Goal: Information Seeking & Learning: Learn about a topic

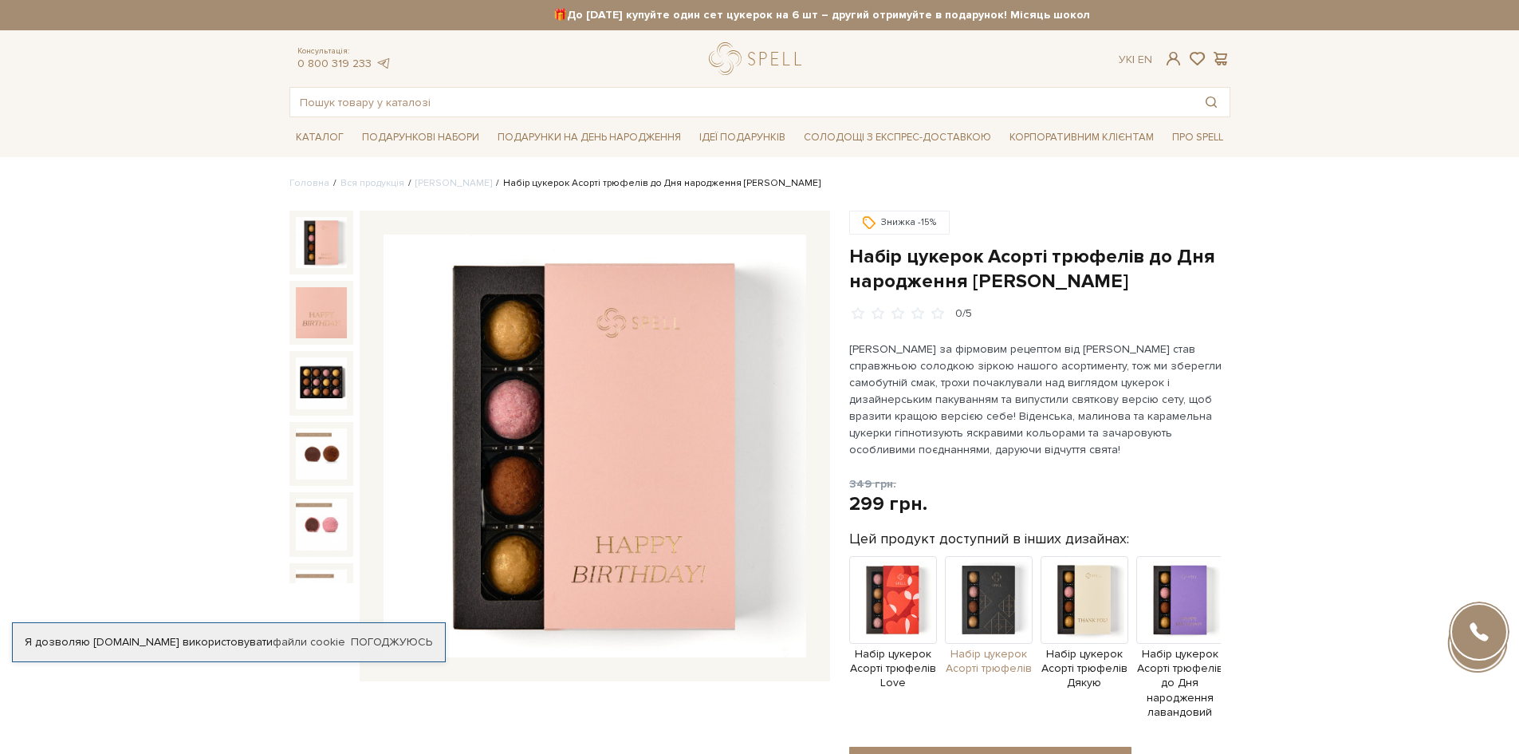
click at [986, 603] on img at bounding box center [989, 600] width 88 height 88
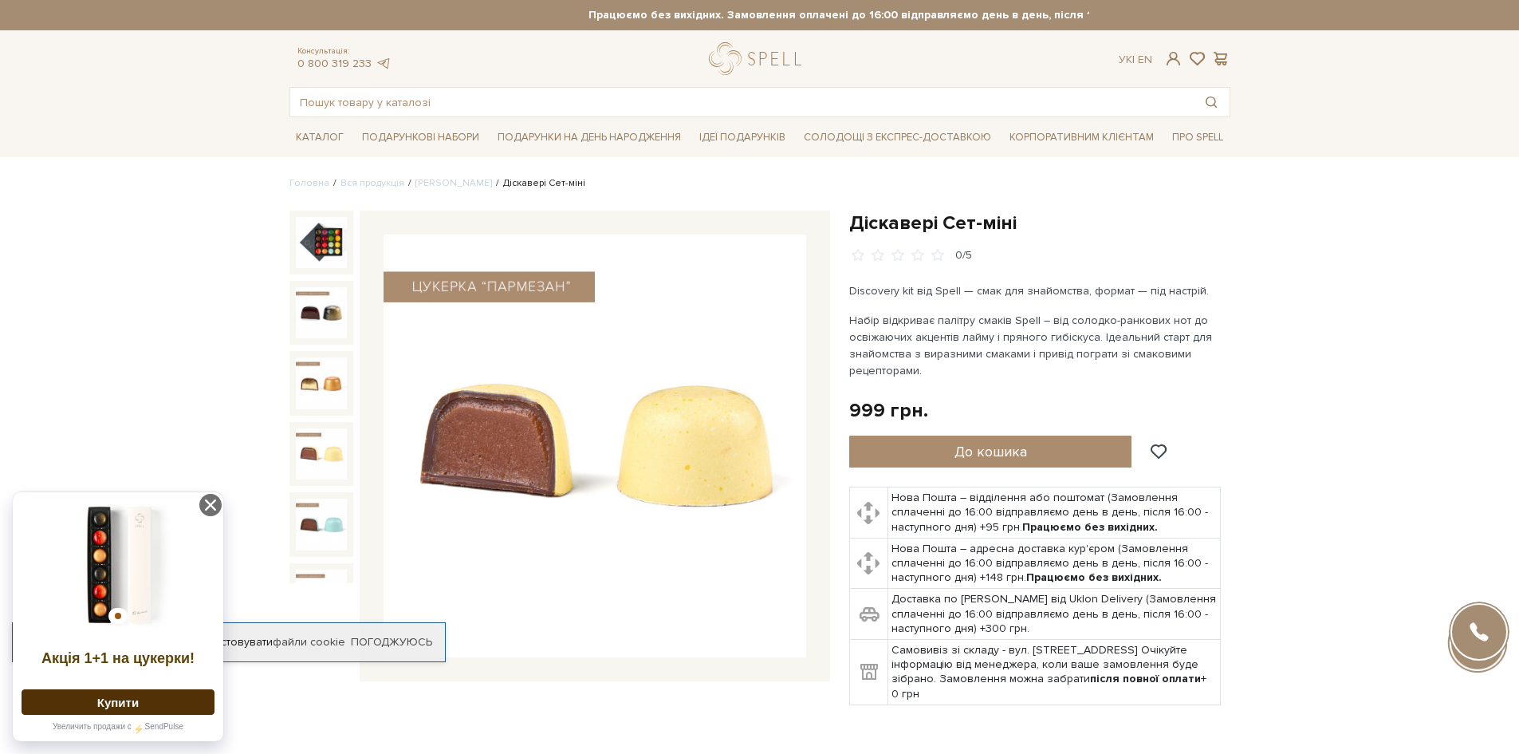
scroll to position [239, 0]
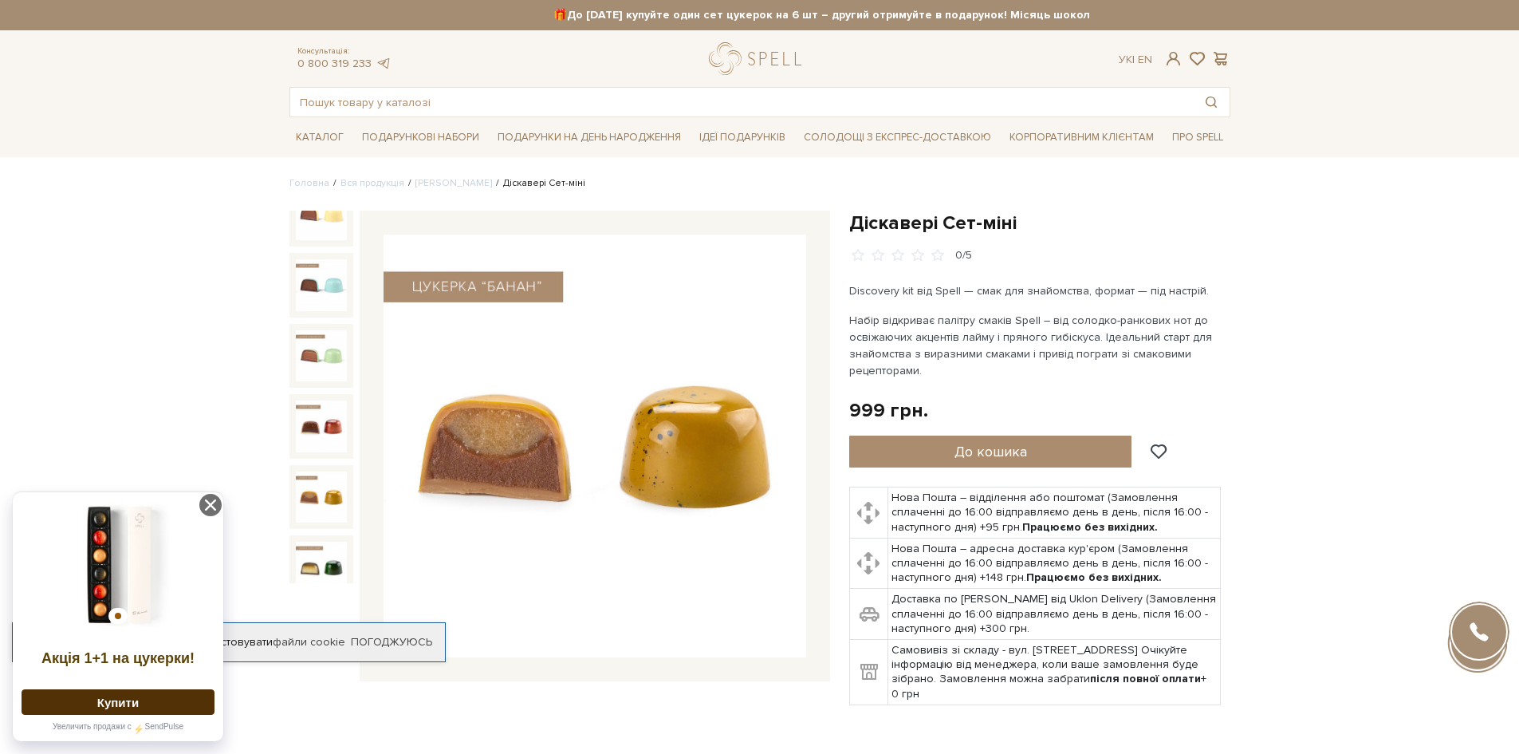
click at [326, 472] on img at bounding box center [321, 496] width 51 height 51
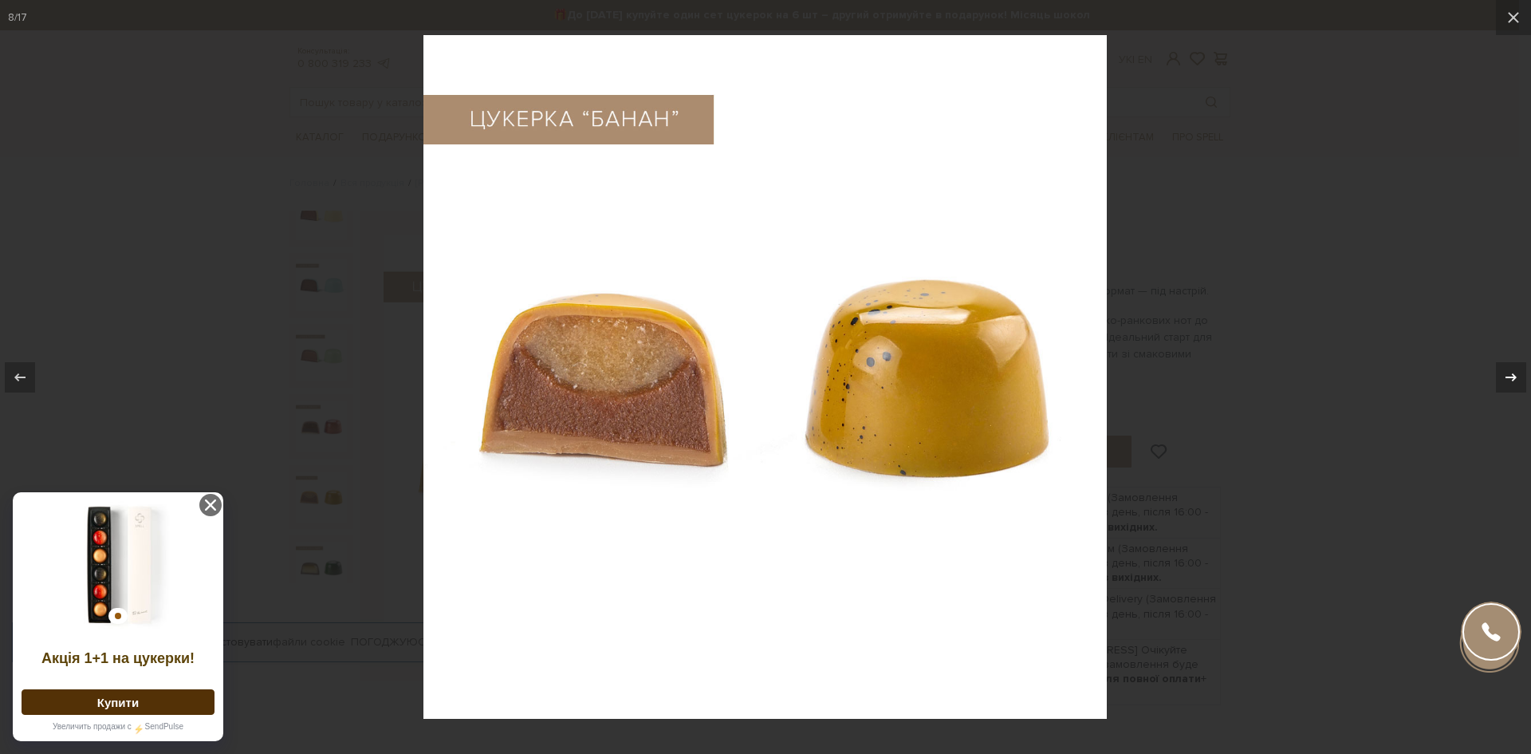
click at [1513, 380] on icon at bounding box center [1511, 377] width 19 height 19
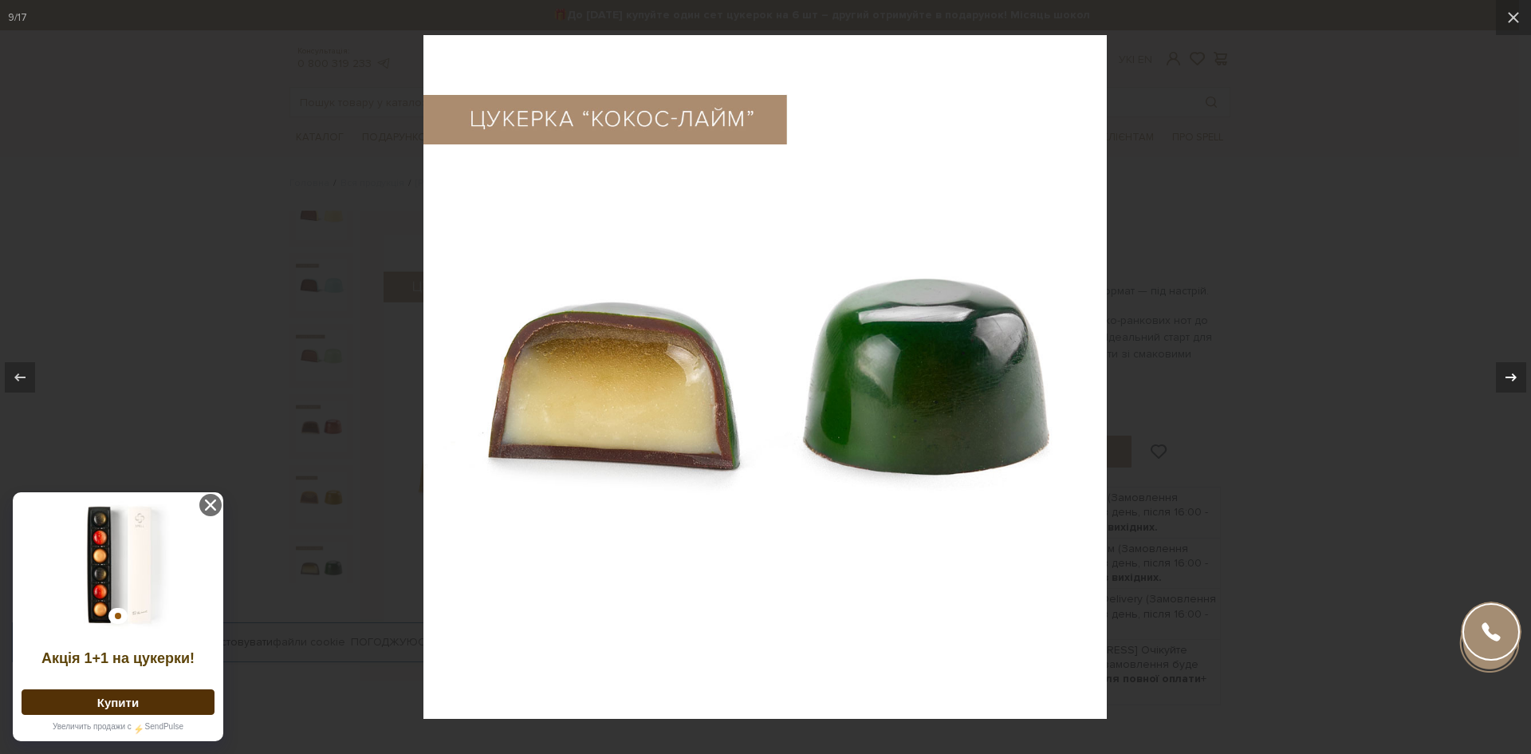
click at [1513, 380] on icon at bounding box center [1511, 376] width 11 height 8
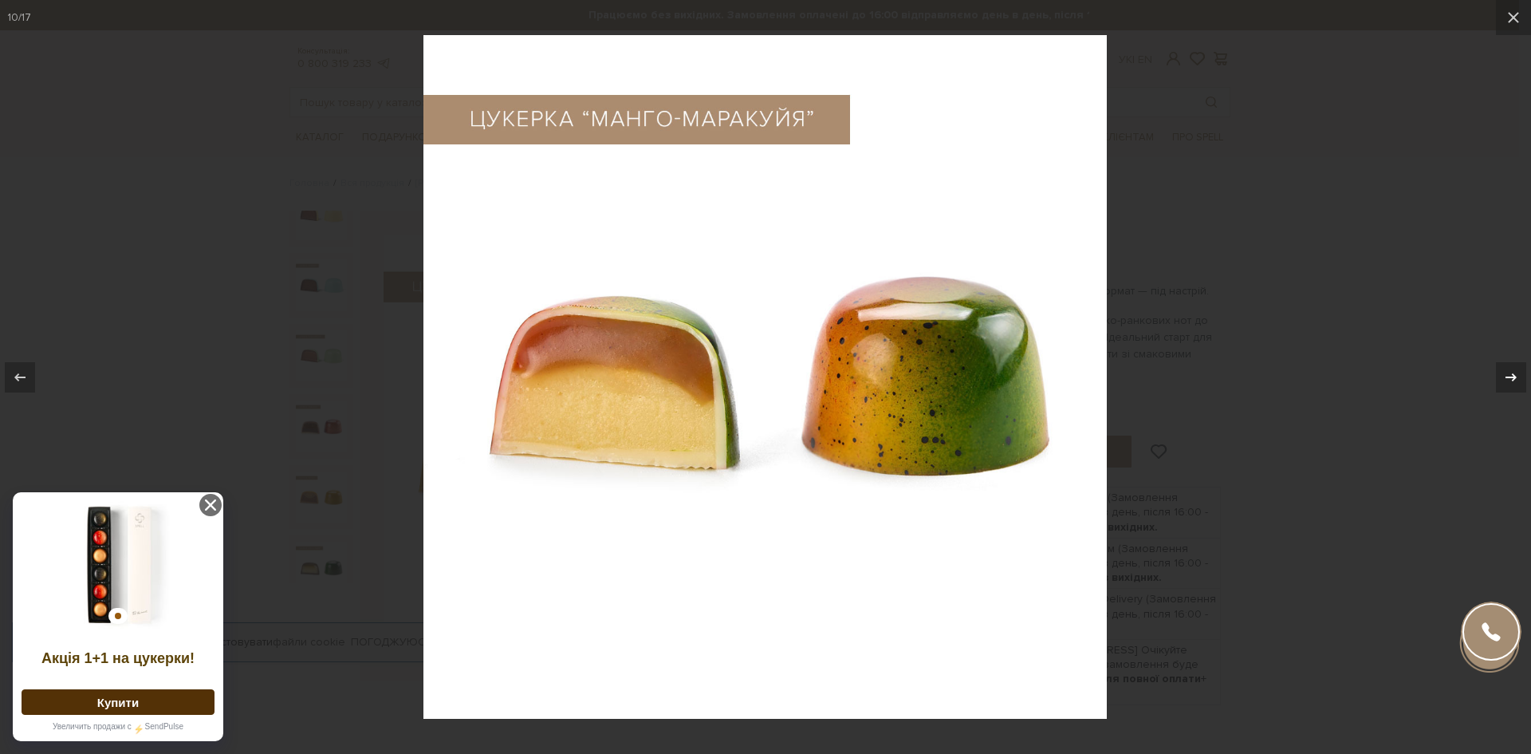
click at [1513, 379] on icon at bounding box center [1511, 376] width 11 height 8
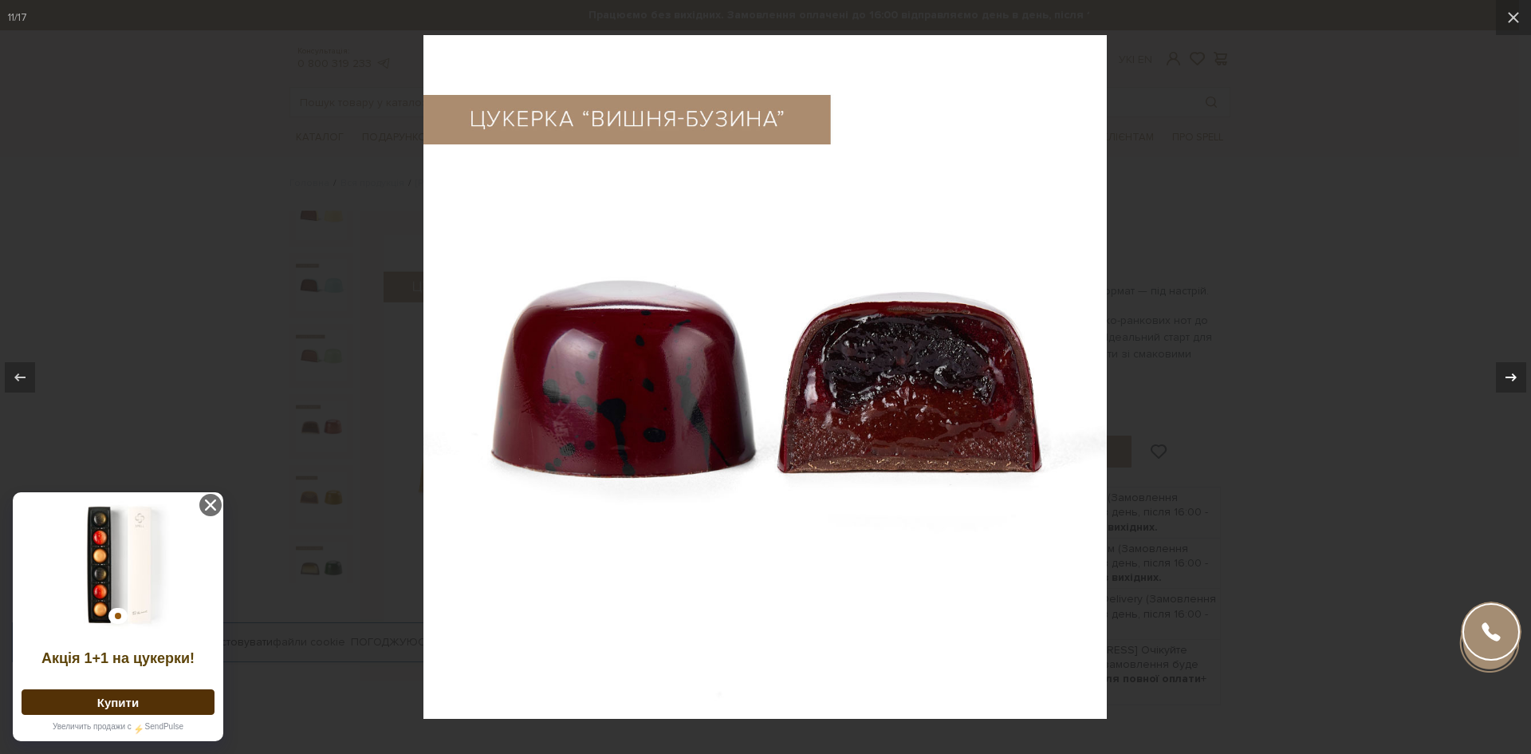
click at [1513, 379] on icon at bounding box center [1511, 376] width 11 height 8
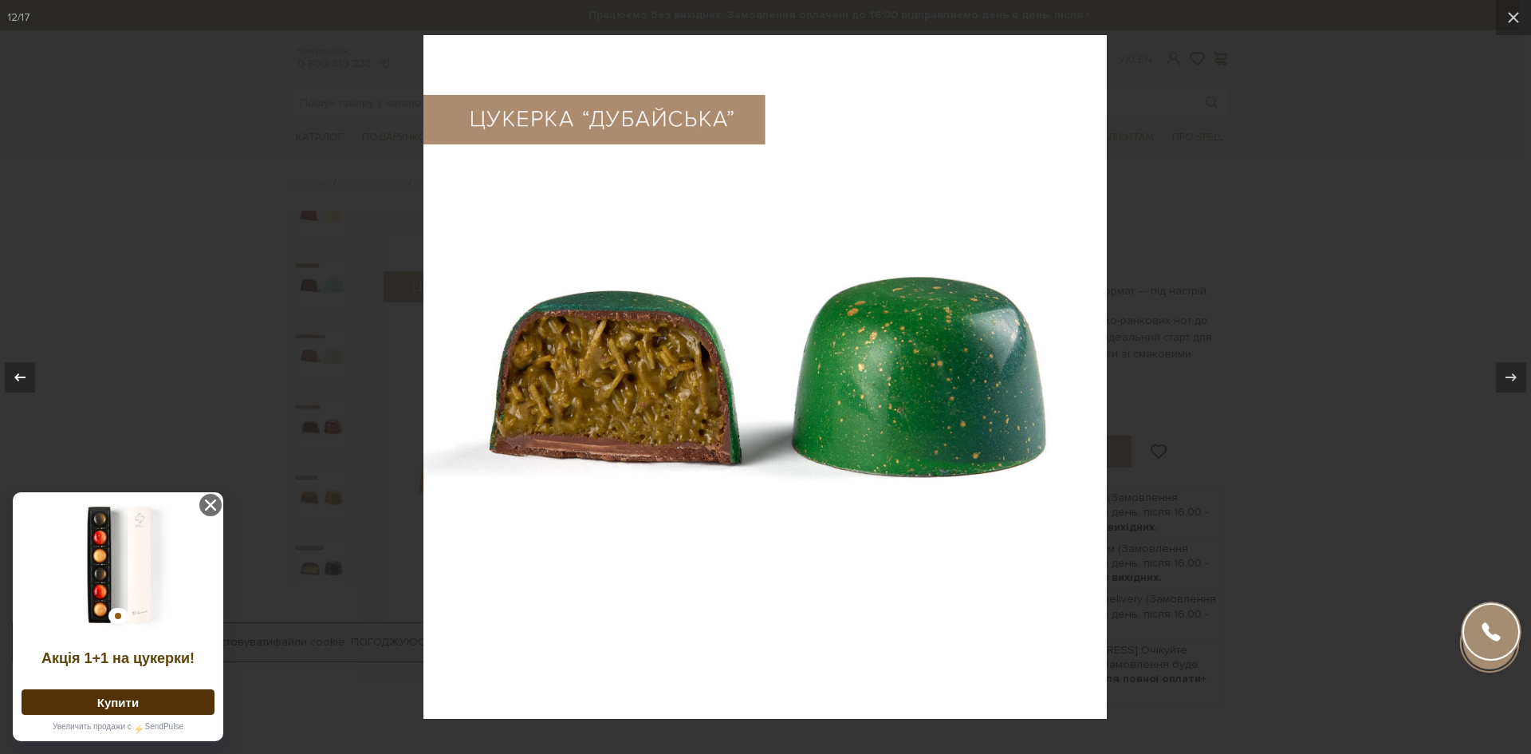
click at [18, 369] on icon at bounding box center [19, 377] width 19 height 19
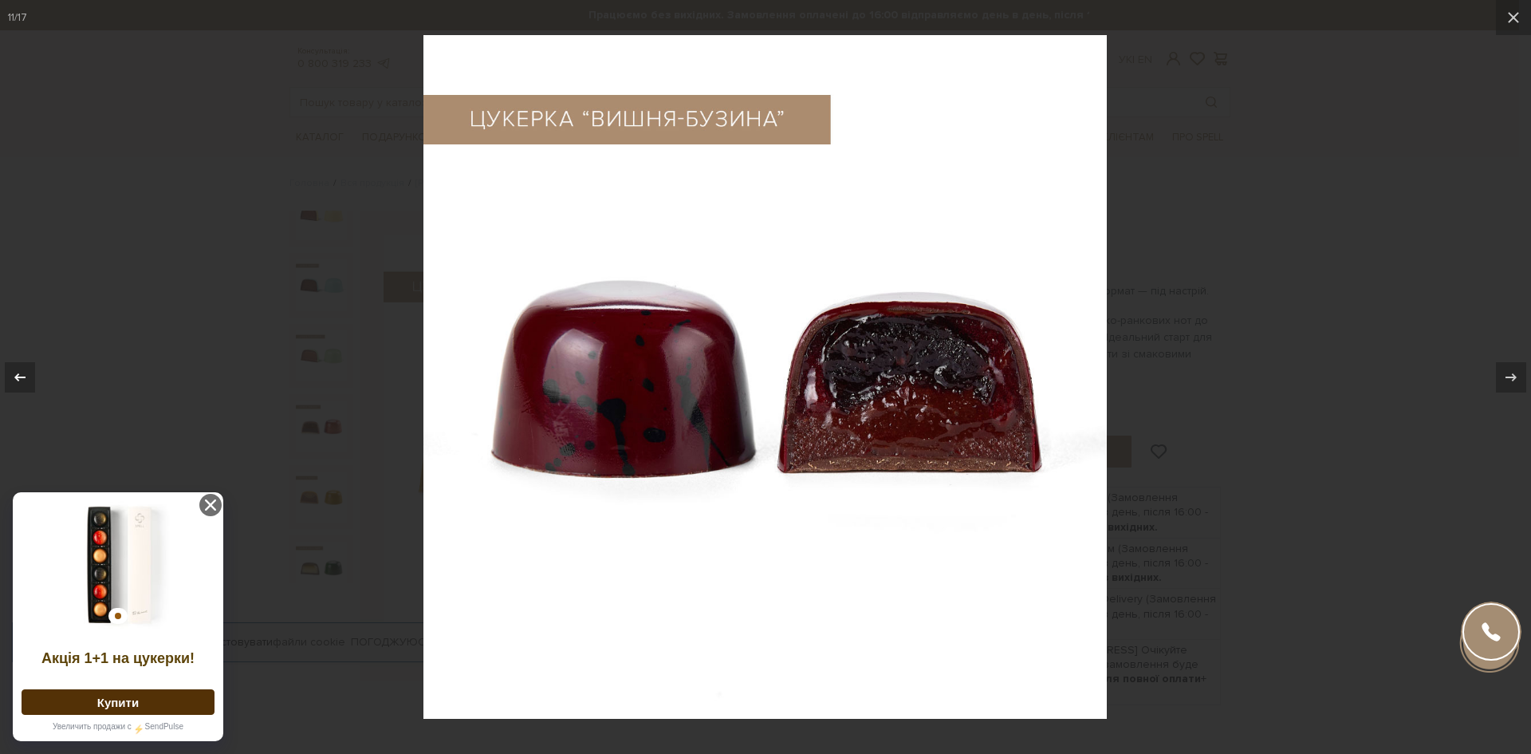
click at [18, 369] on icon at bounding box center [19, 377] width 19 height 19
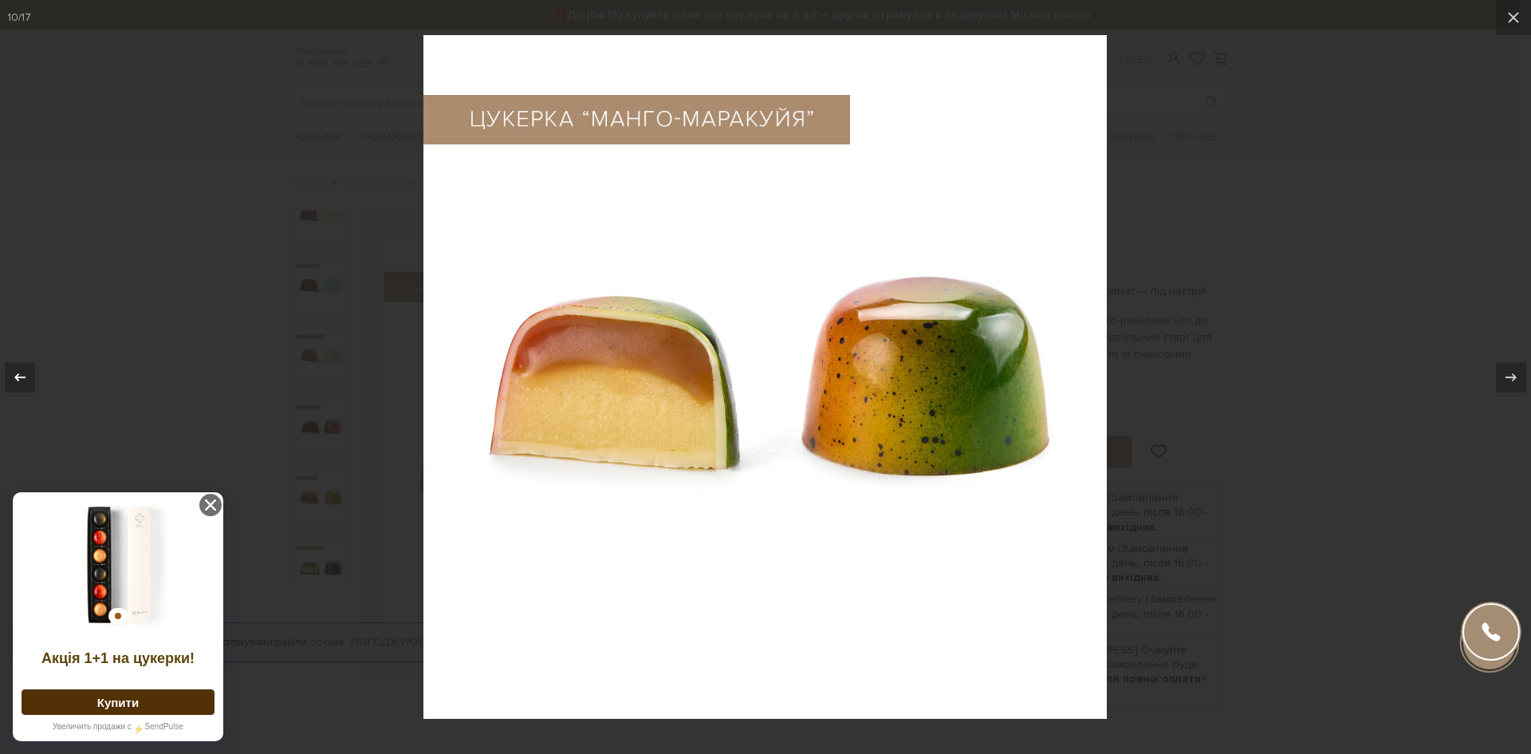
click at [18, 369] on icon at bounding box center [19, 377] width 19 height 19
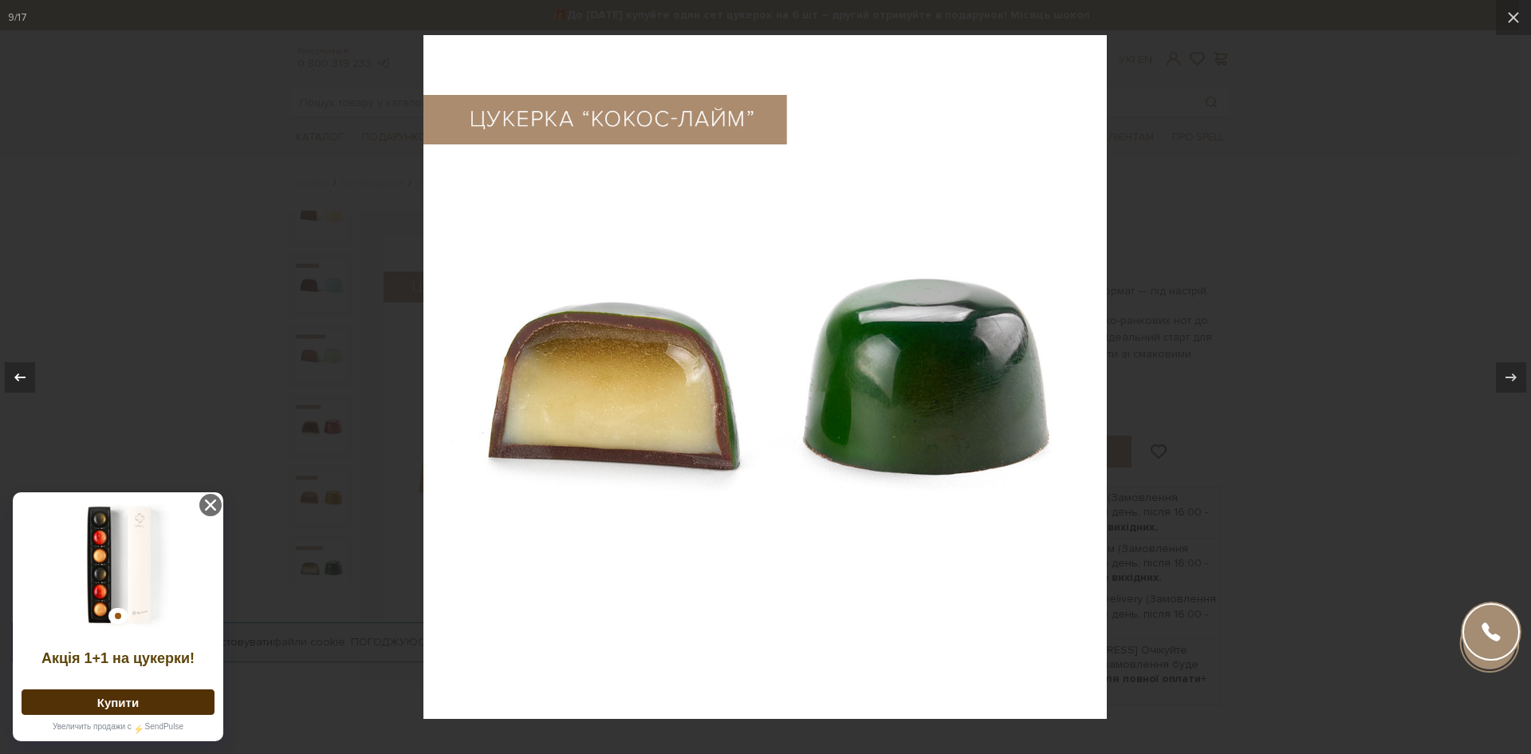
click at [18, 369] on icon at bounding box center [19, 377] width 19 height 19
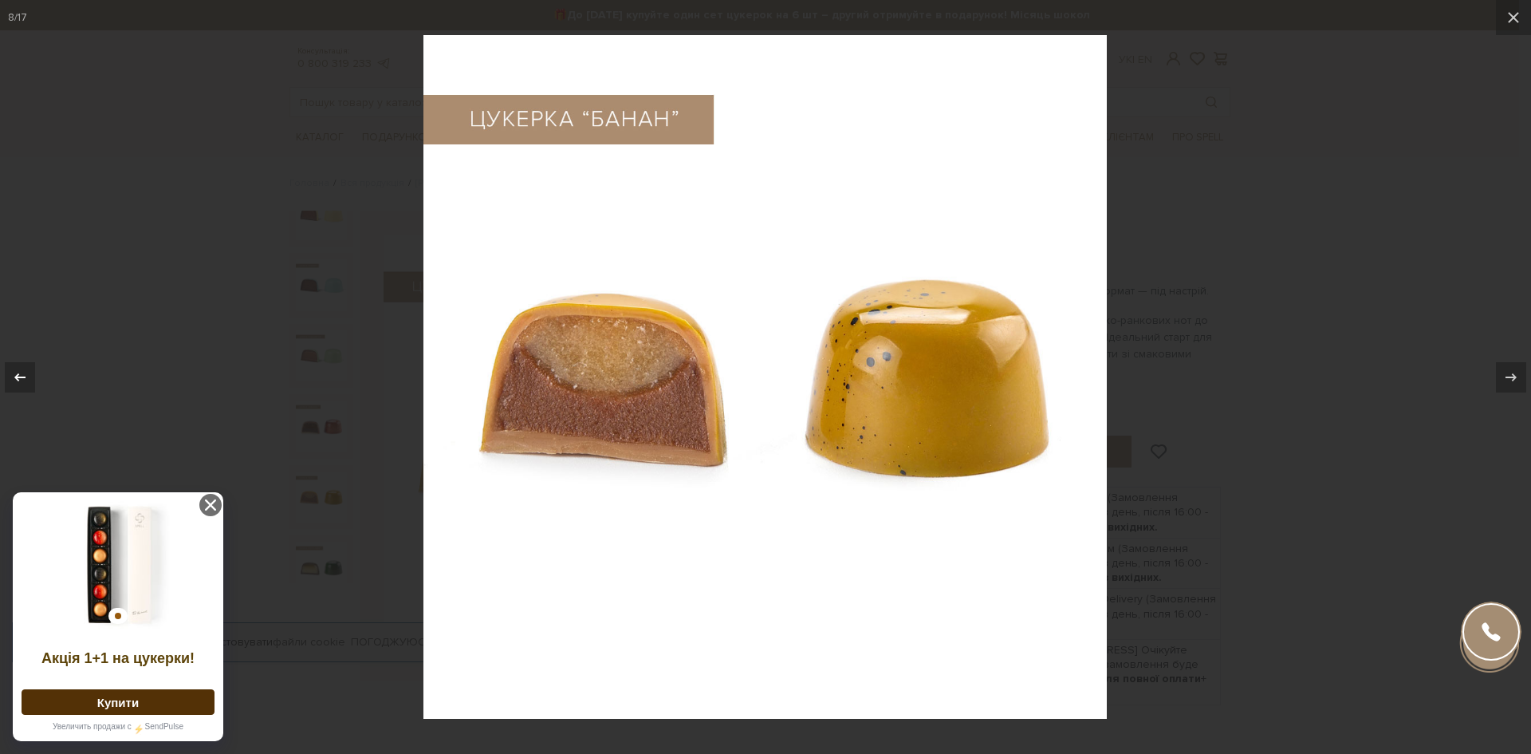
click at [18, 368] on icon at bounding box center [19, 377] width 19 height 19
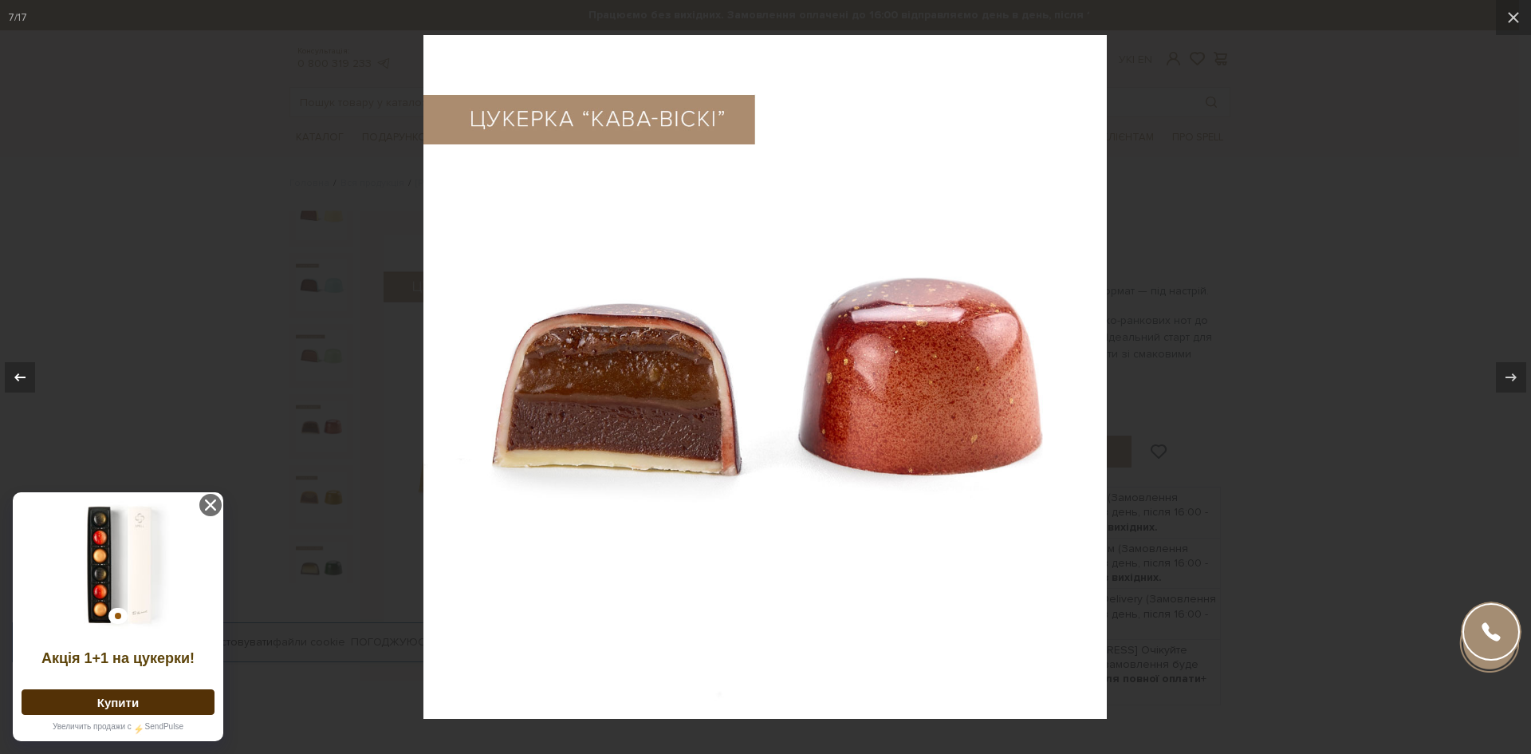
click at [18, 368] on div "7 / 17" at bounding box center [765, 377] width 1531 height 754
click at [19, 379] on icon at bounding box center [19, 377] width 19 height 19
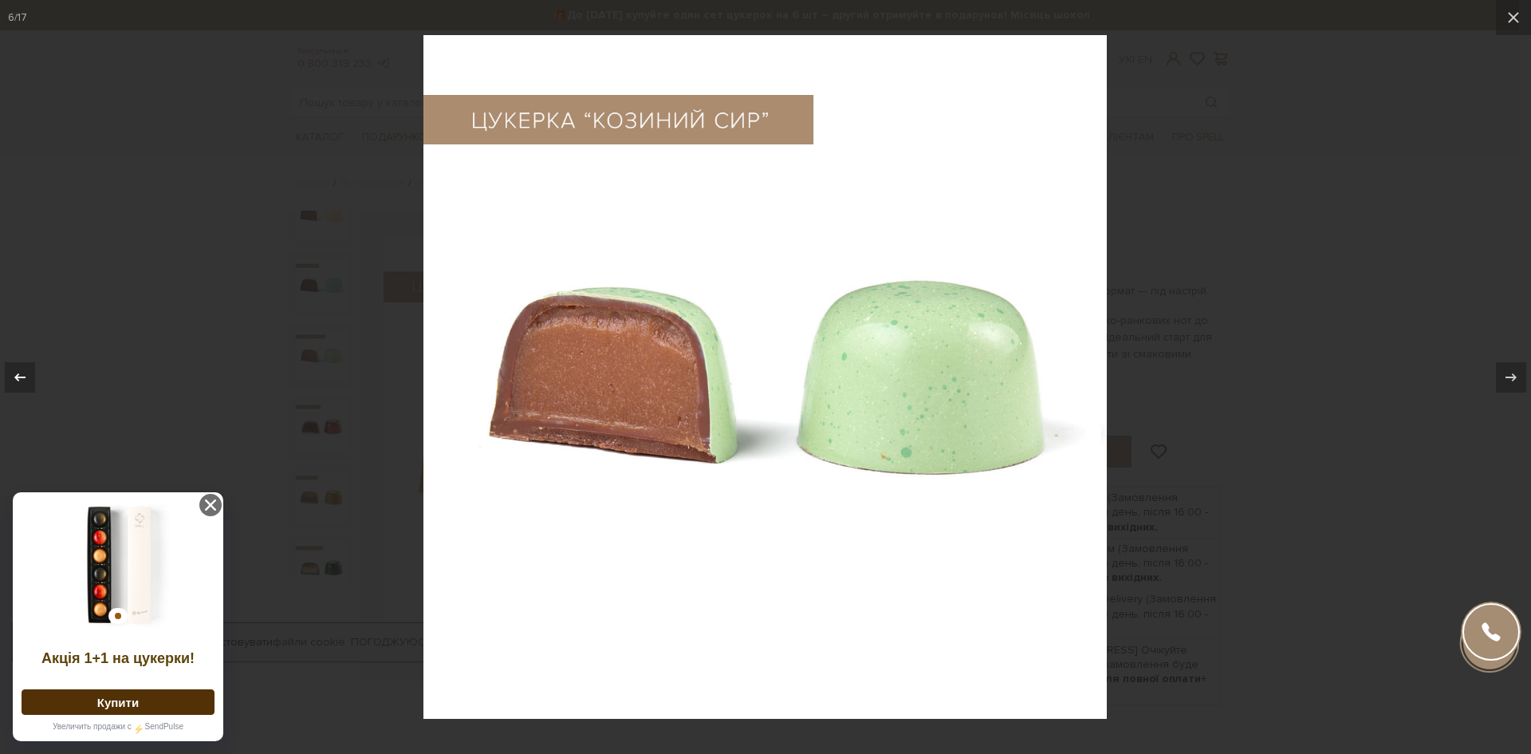
click at [19, 379] on icon at bounding box center [19, 377] width 19 height 19
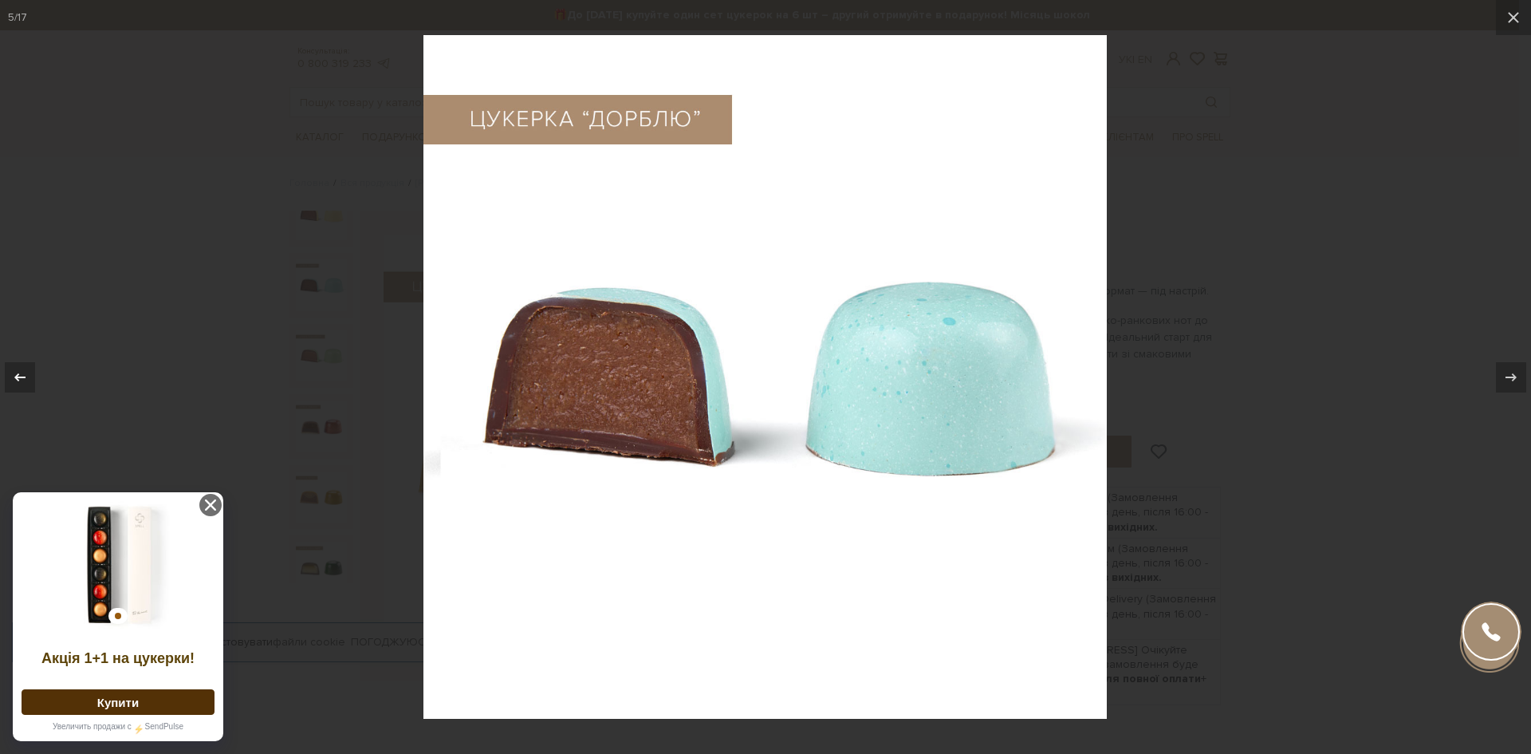
click at [19, 379] on icon at bounding box center [19, 377] width 19 height 19
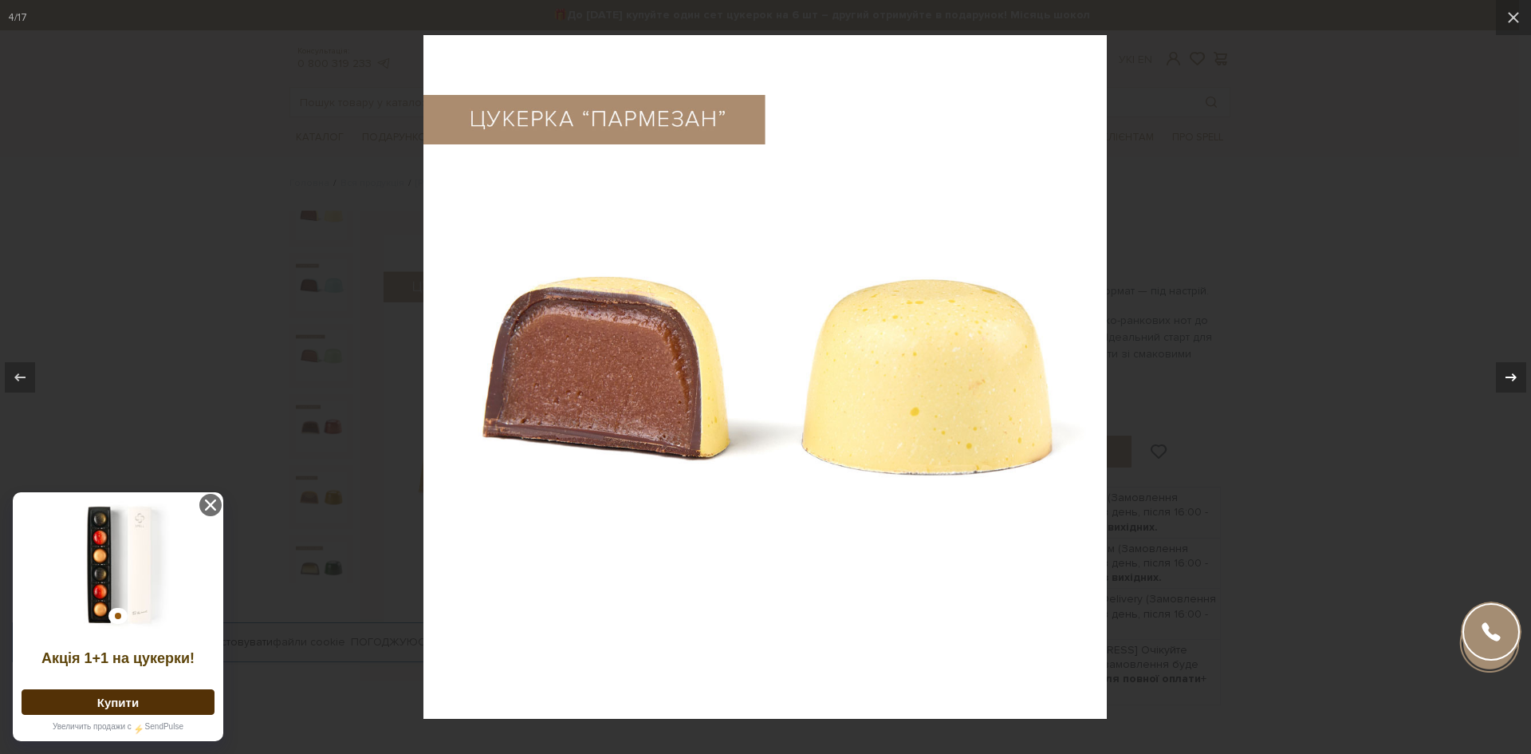
click at [1512, 372] on icon at bounding box center [1511, 377] width 19 height 19
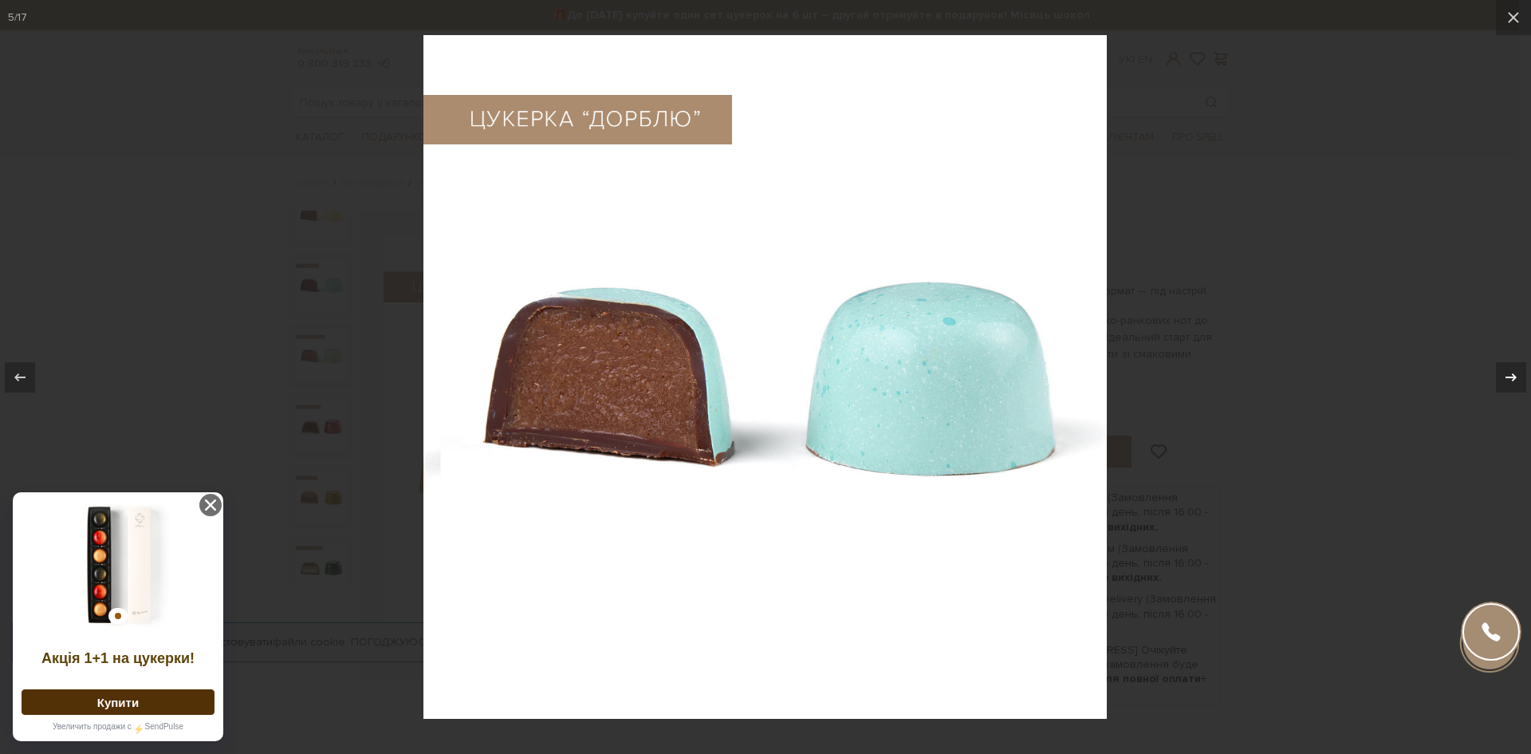
click at [1512, 372] on icon at bounding box center [1511, 377] width 19 height 19
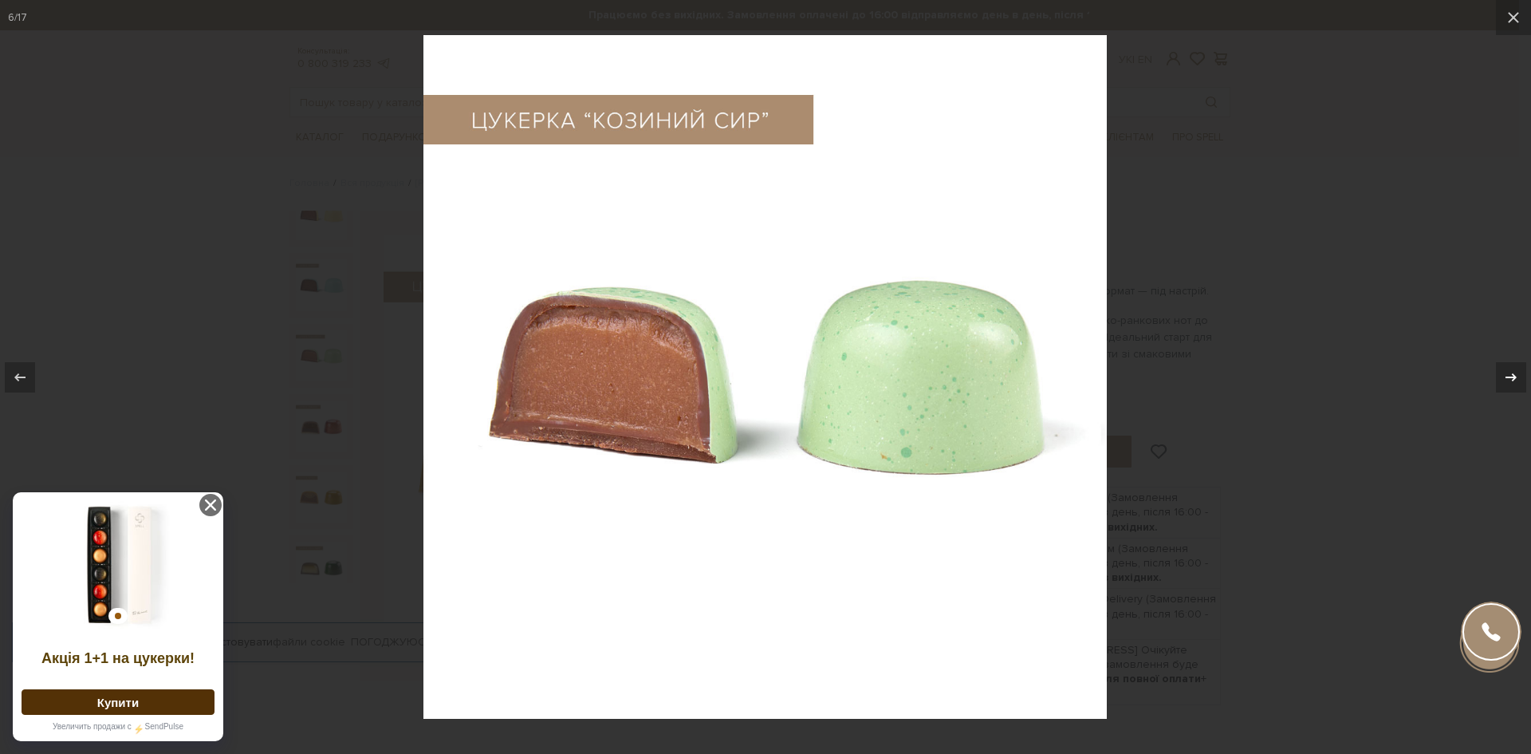
click at [1512, 372] on icon at bounding box center [1511, 377] width 19 height 19
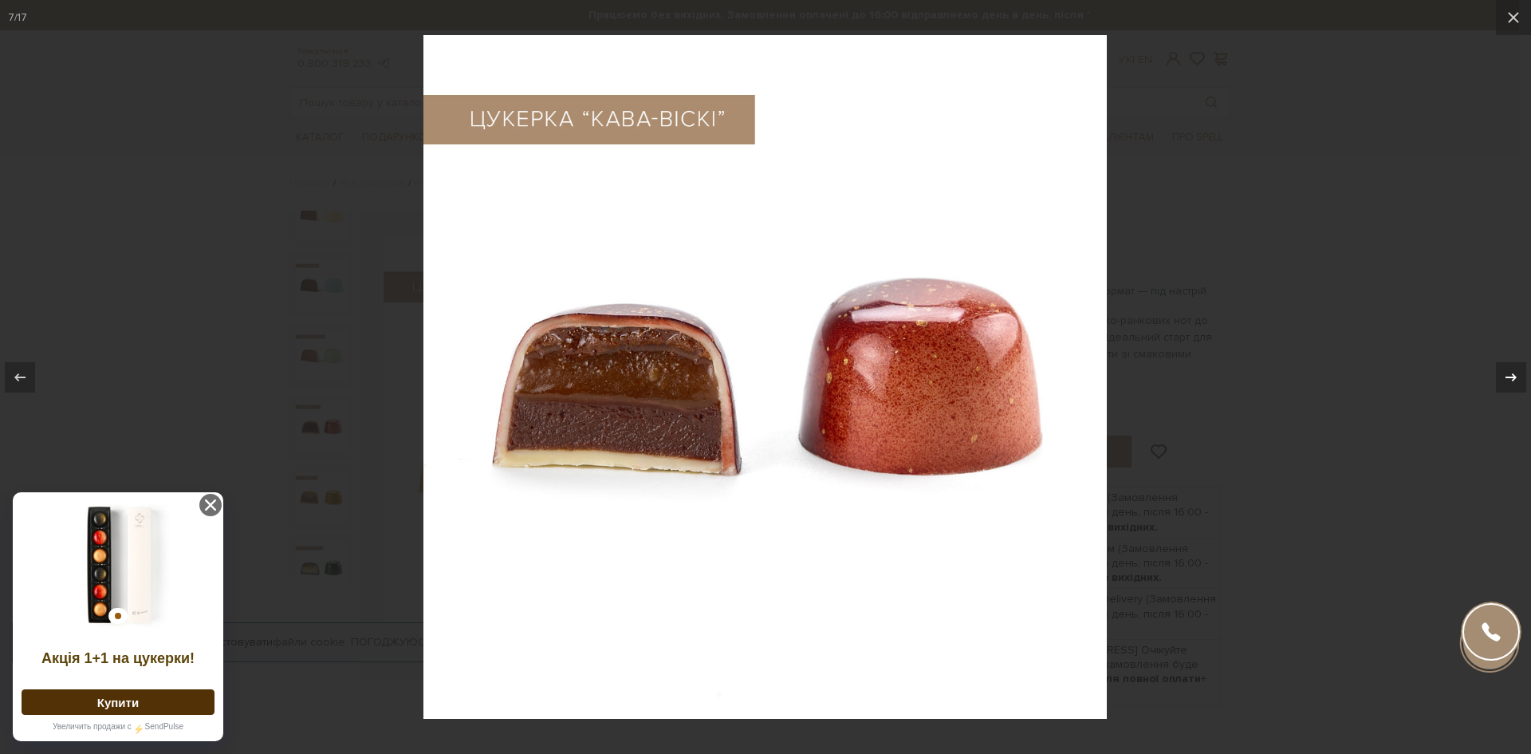
click at [1512, 372] on icon at bounding box center [1511, 377] width 19 height 19
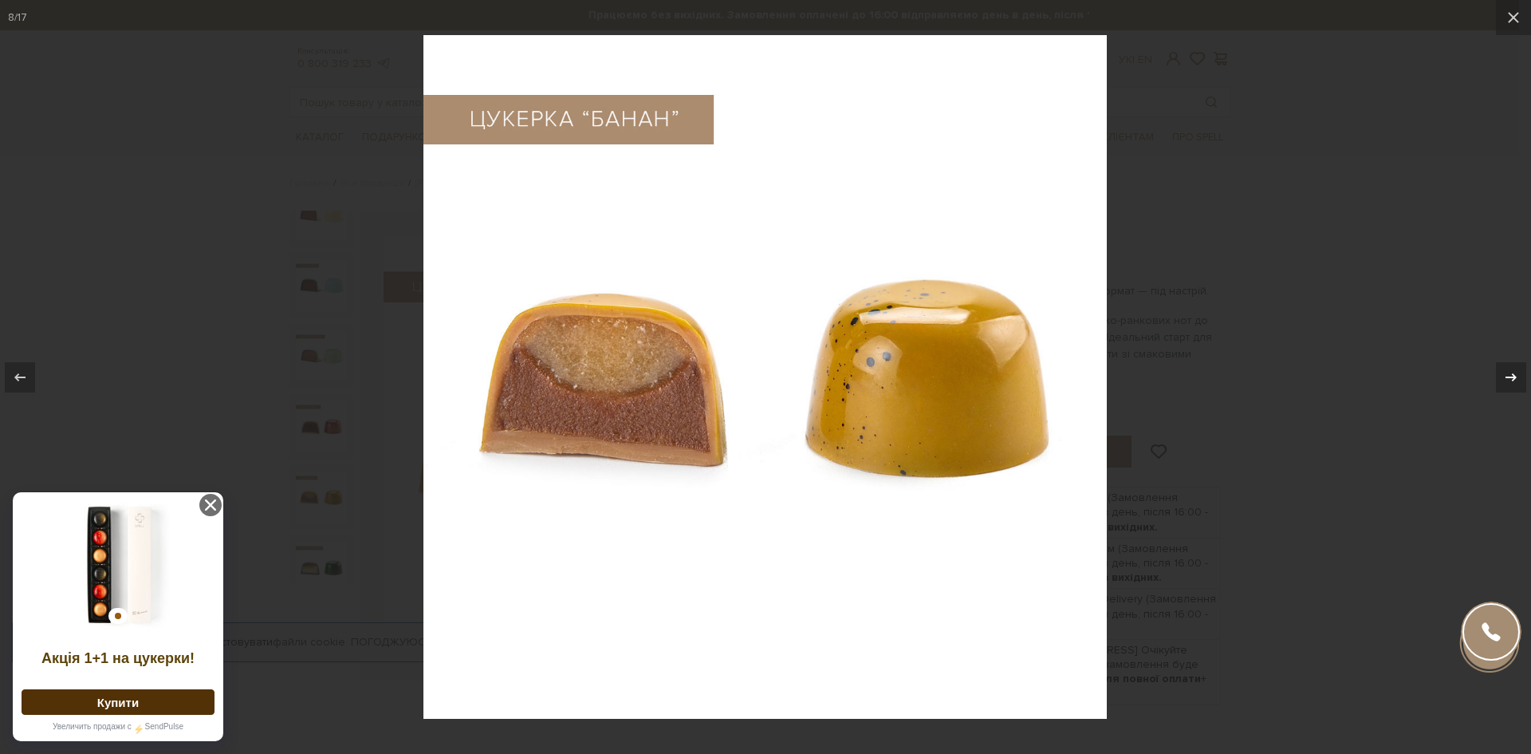
click at [1512, 372] on icon at bounding box center [1511, 377] width 19 height 19
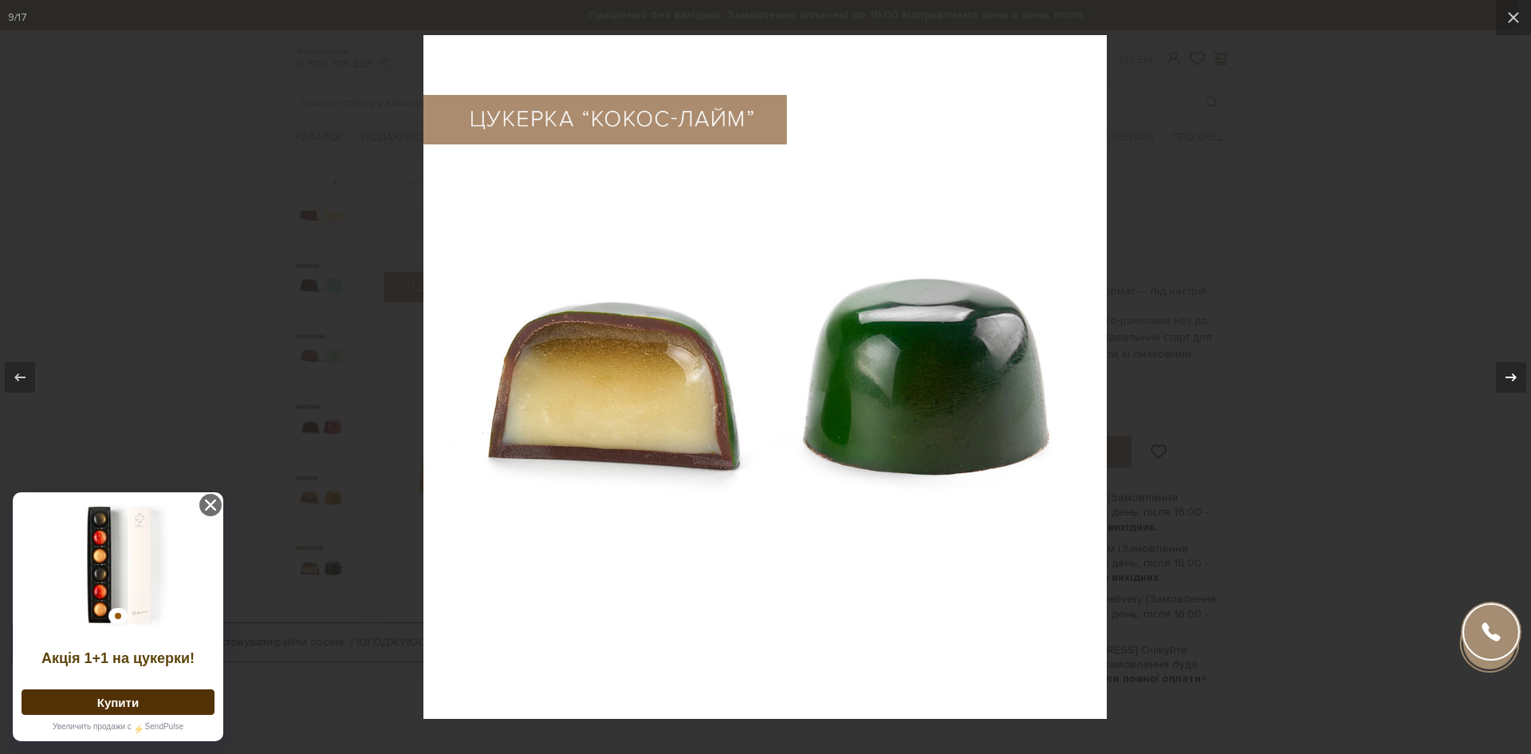
click at [1512, 372] on icon at bounding box center [1511, 377] width 19 height 19
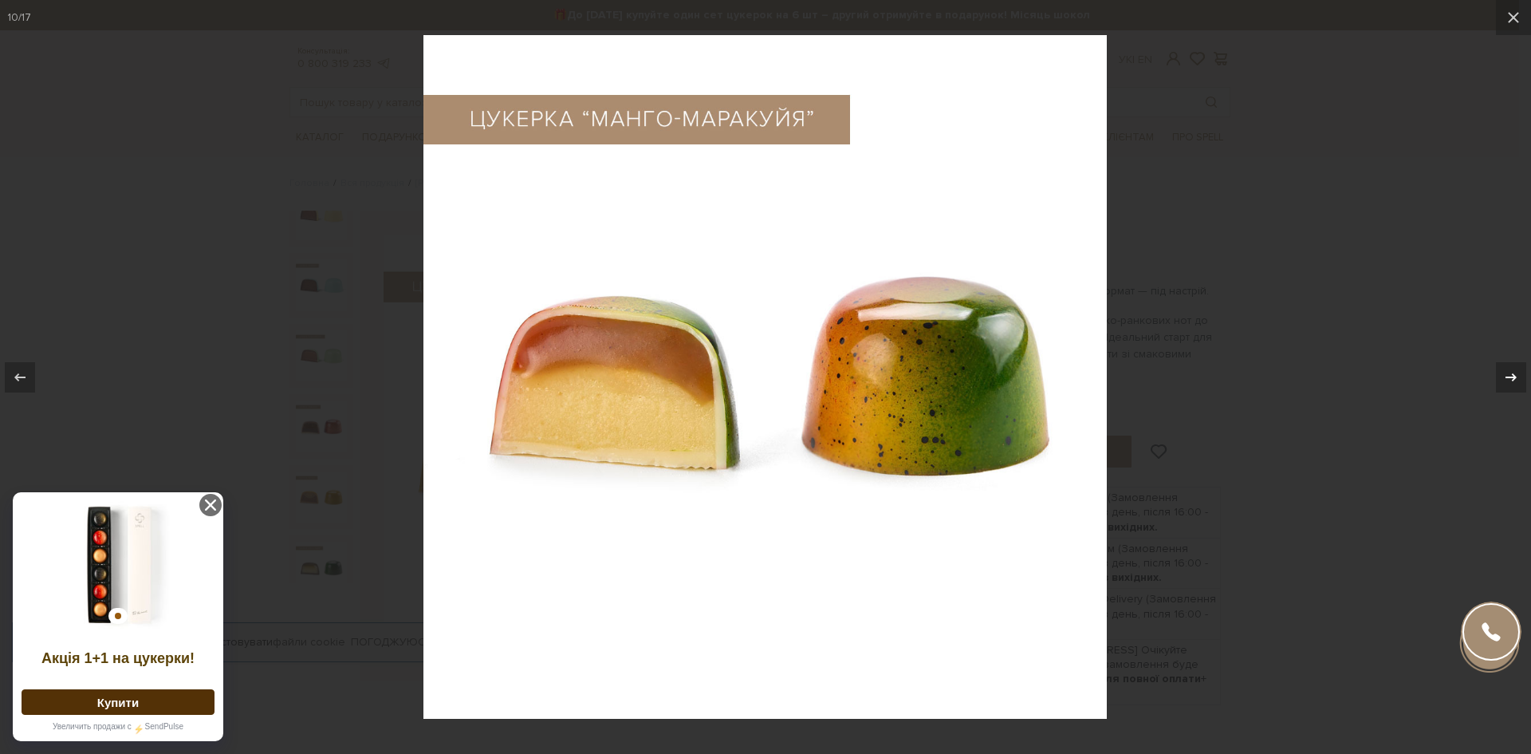
click at [1512, 372] on icon at bounding box center [1511, 377] width 19 height 19
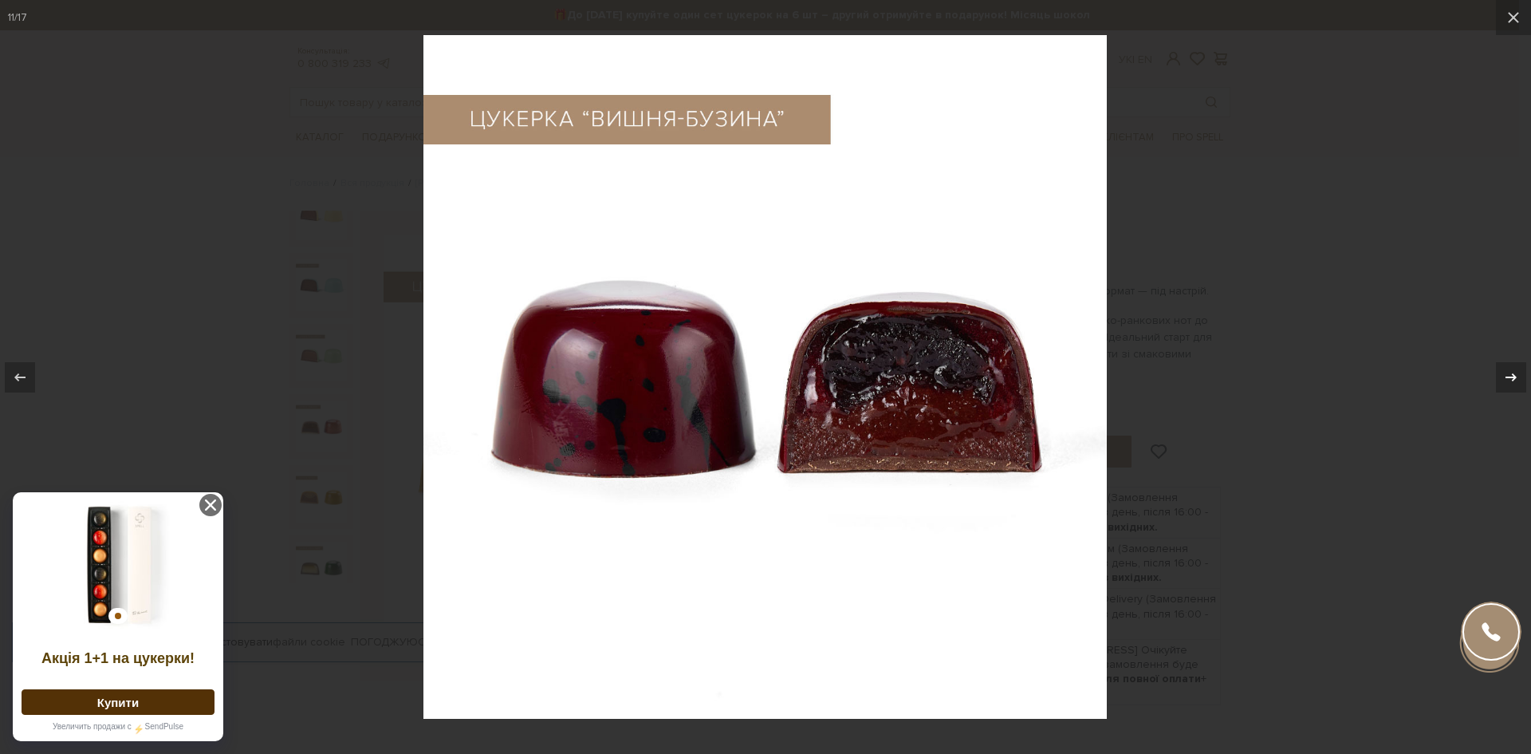
click at [1512, 372] on icon at bounding box center [1511, 377] width 19 height 19
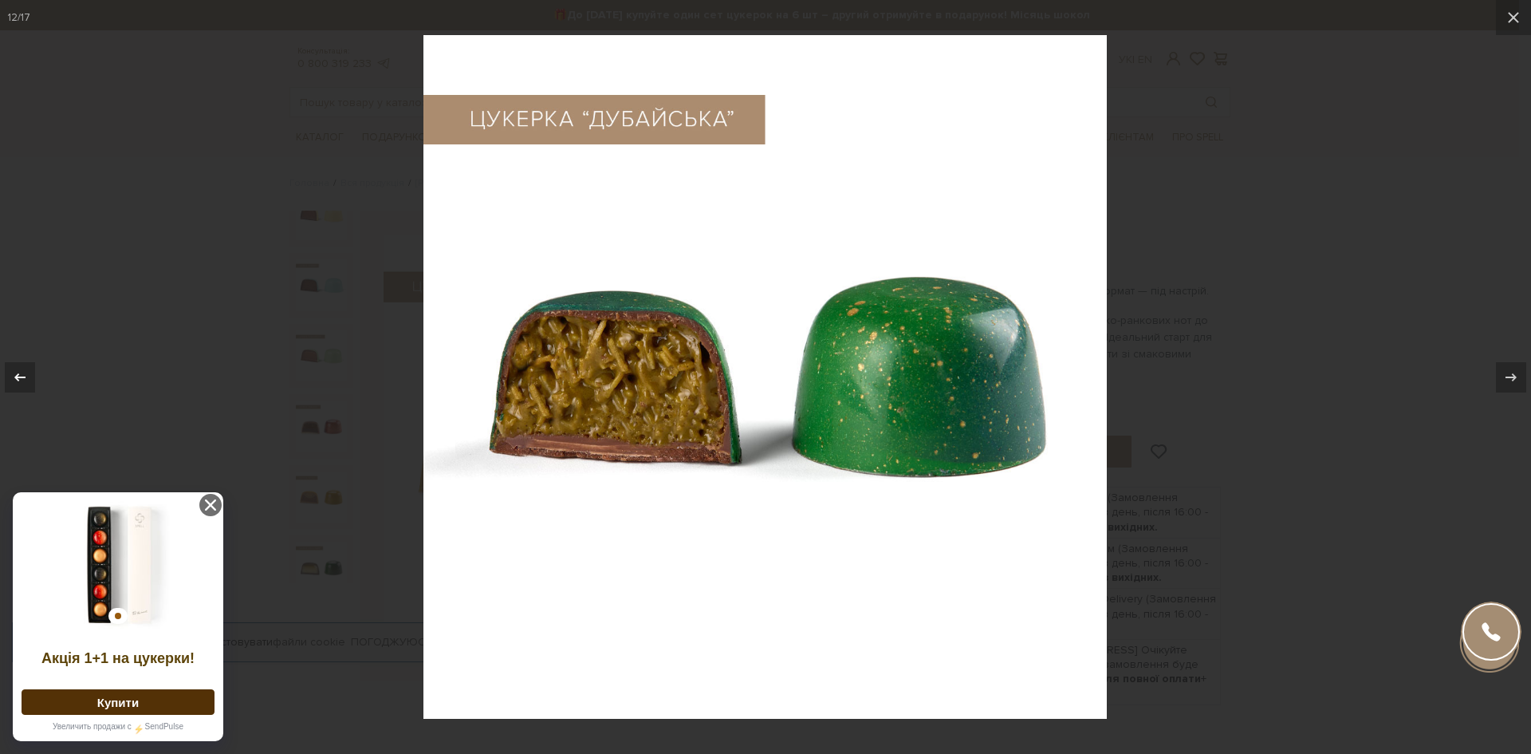
click at [22, 374] on icon at bounding box center [19, 377] width 19 height 19
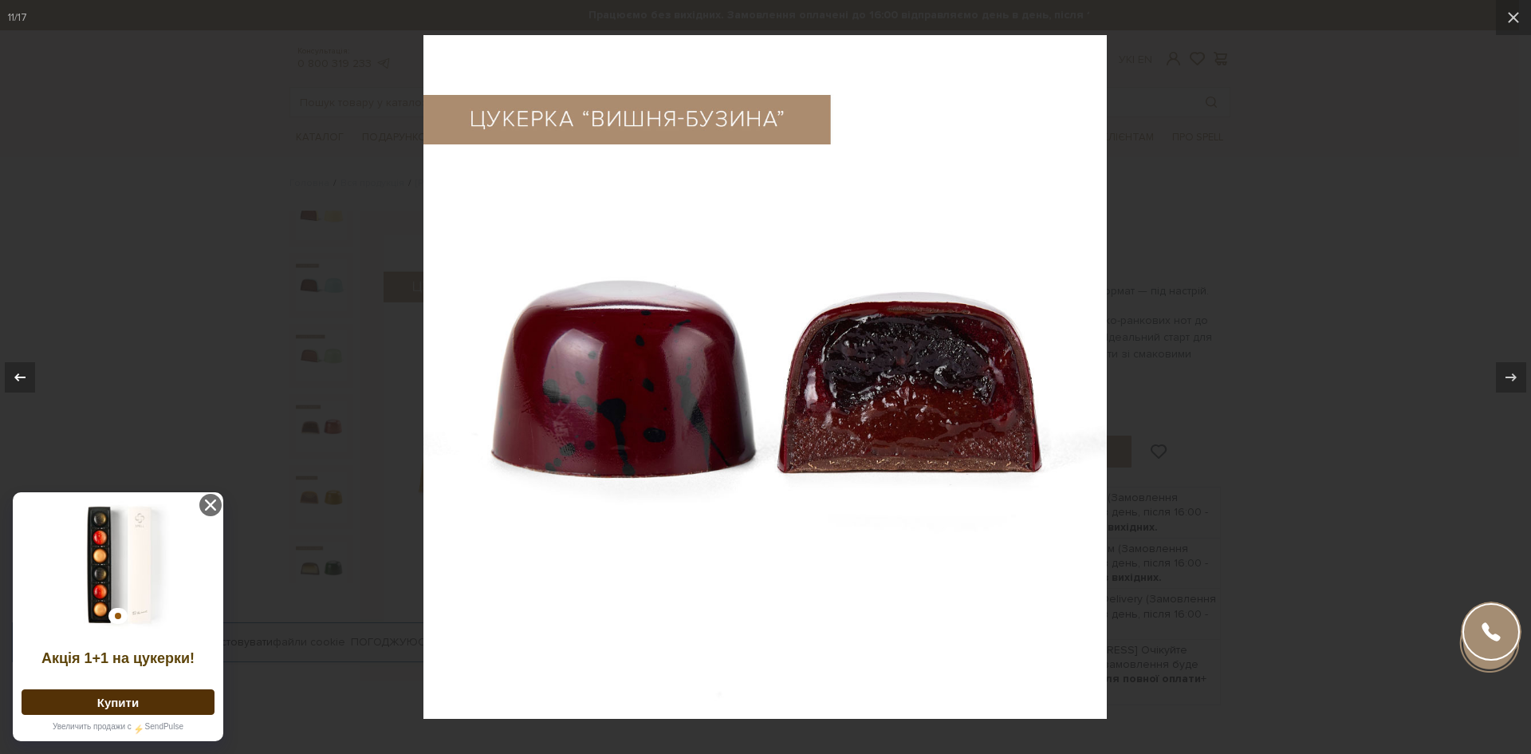
click at [22, 374] on icon at bounding box center [19, 377] width 19 height 19
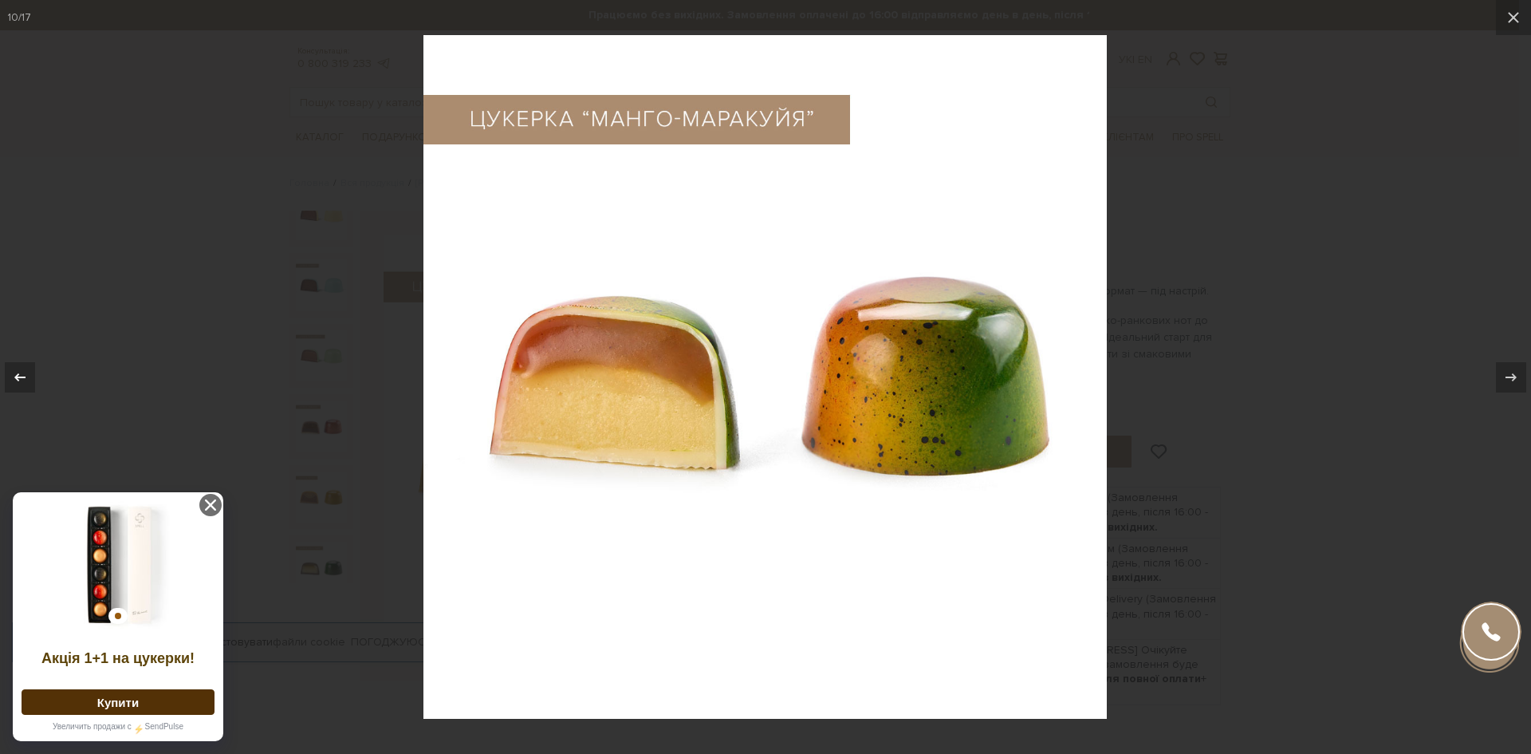
click at [22, 374] on icon at bounding box center [19, 377] width 19 height 19
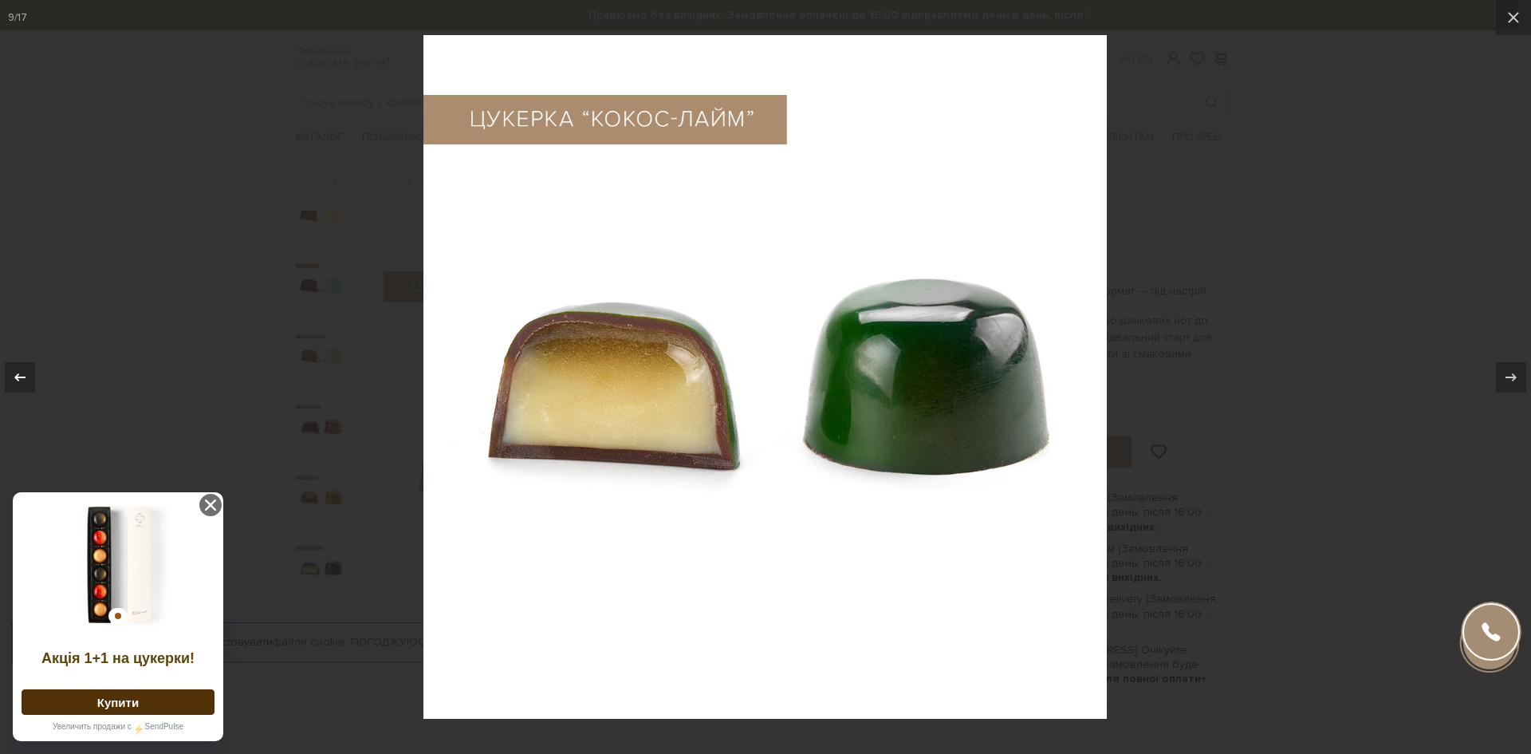
click at [22, 374] on icon at bounding box center [19, 377] width 19 height 19
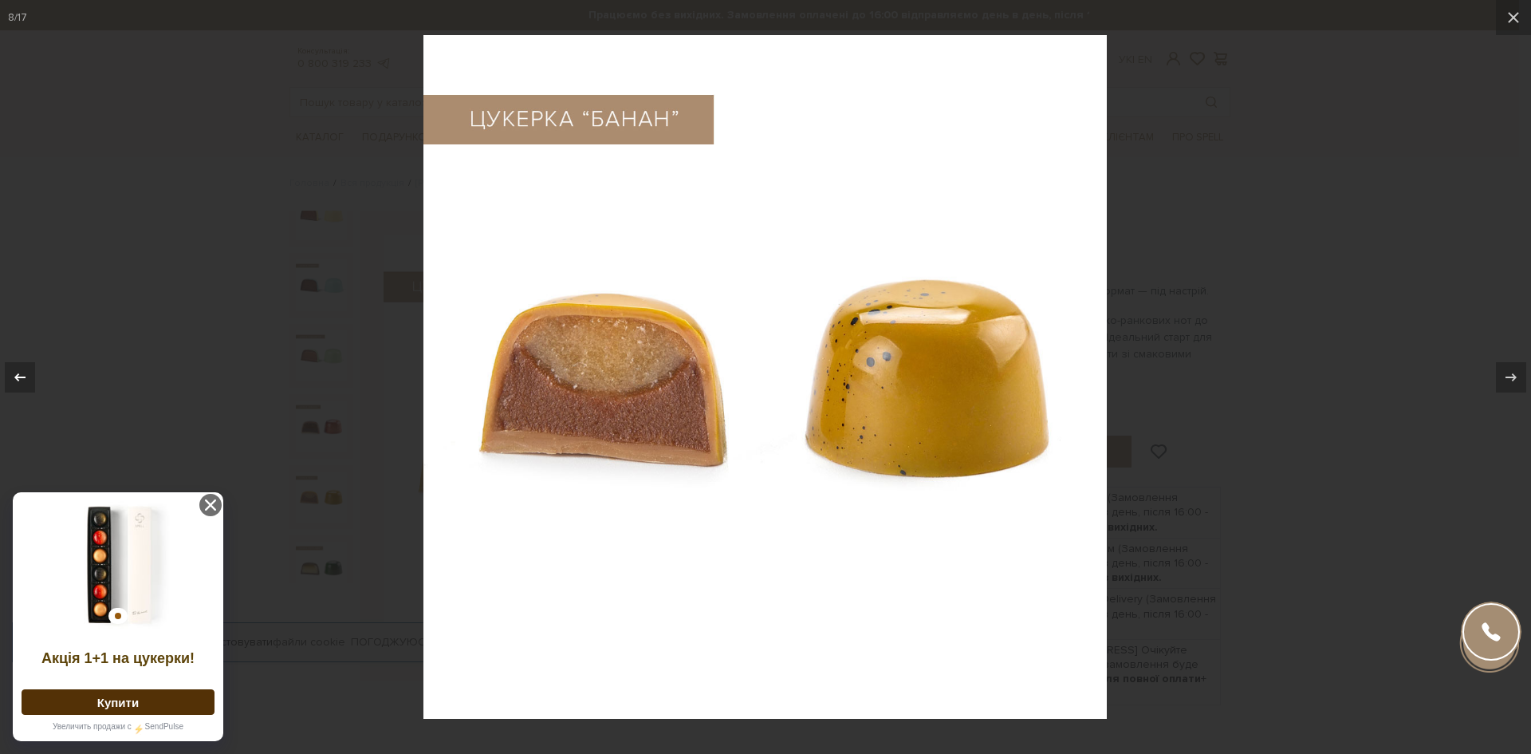
click at [23, 373] on icon at bounding box center [19, 377] width 19 height 19
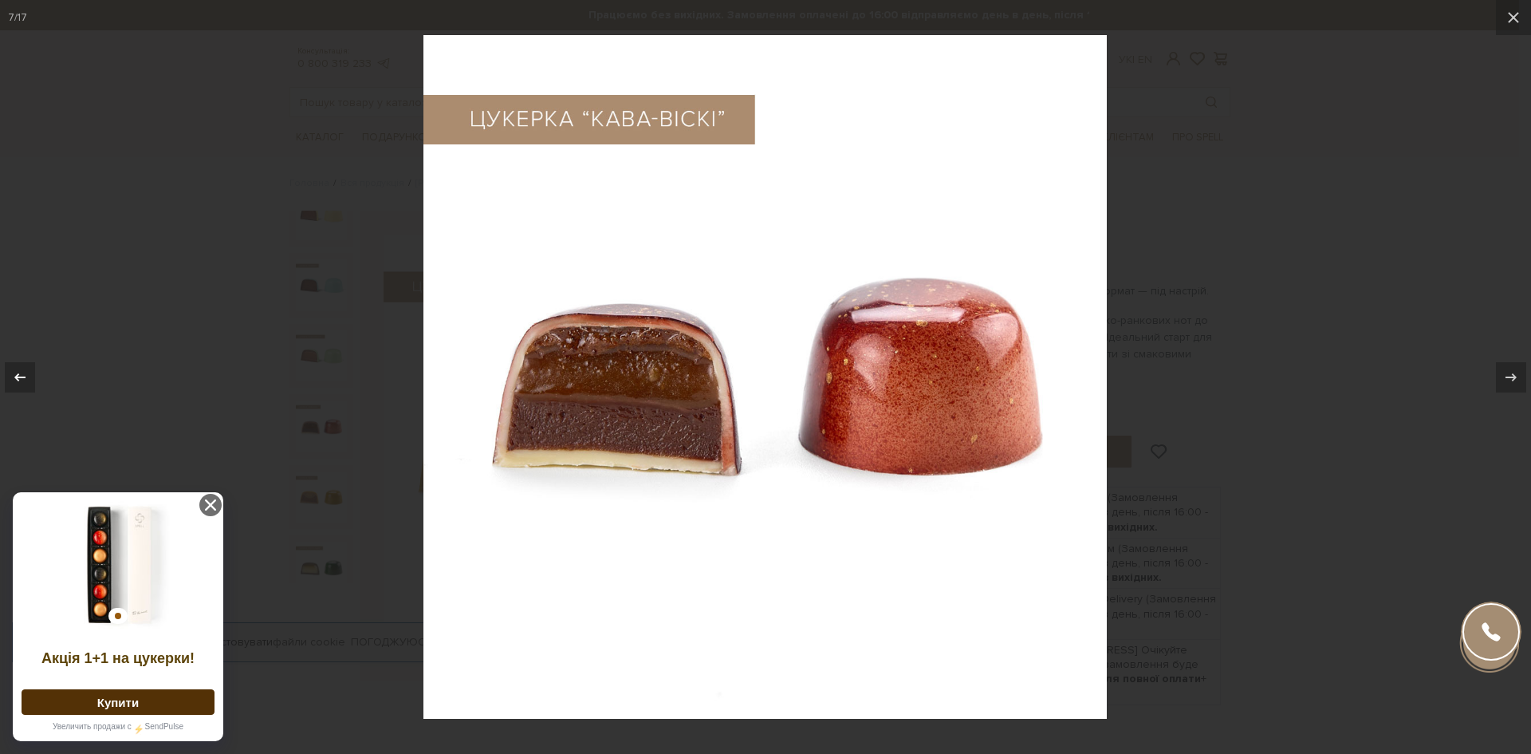
click at [23, 373] on icon at bounding box center [19, 377] width 19 height 19
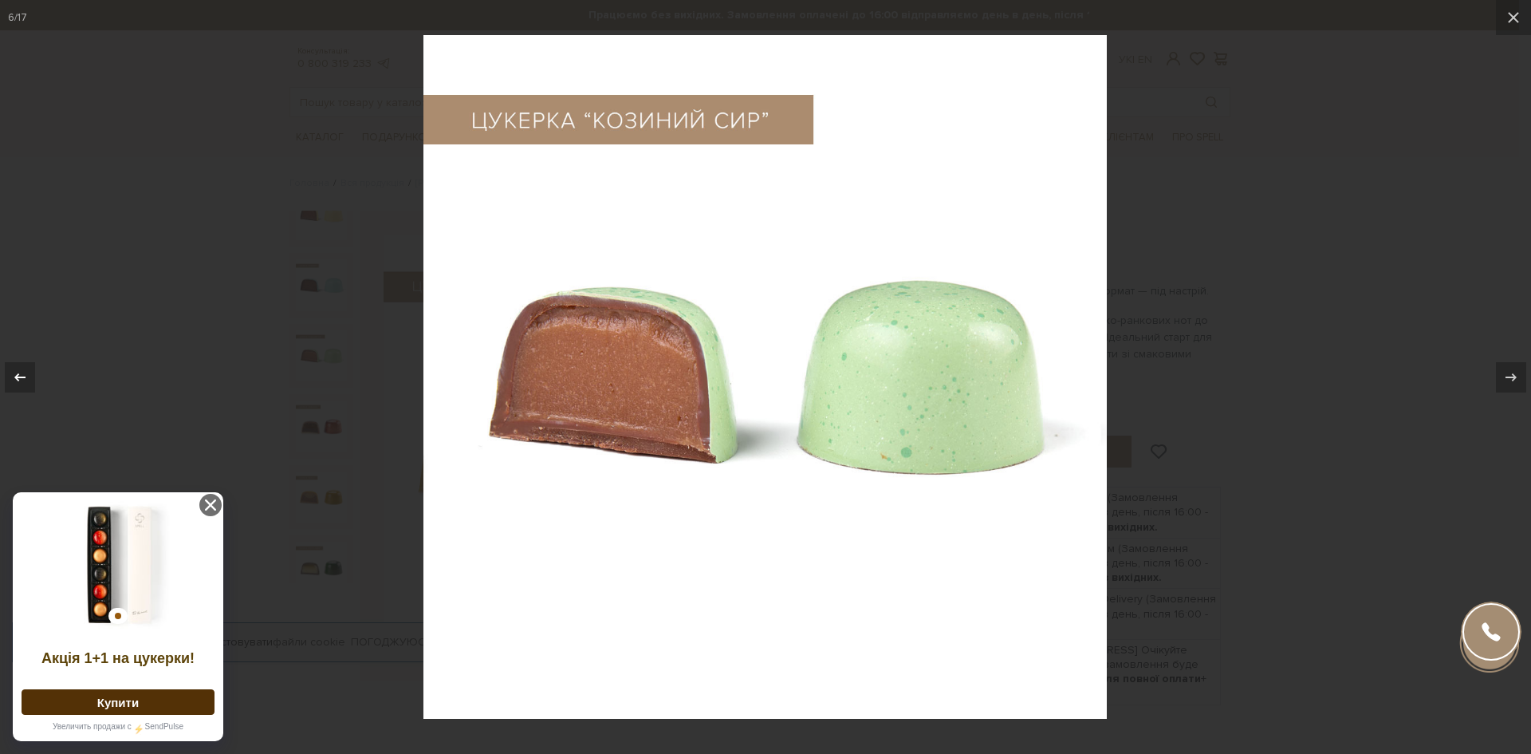
click at [23, 372] on icon at bounding box center [19, 377] width 19 height 19
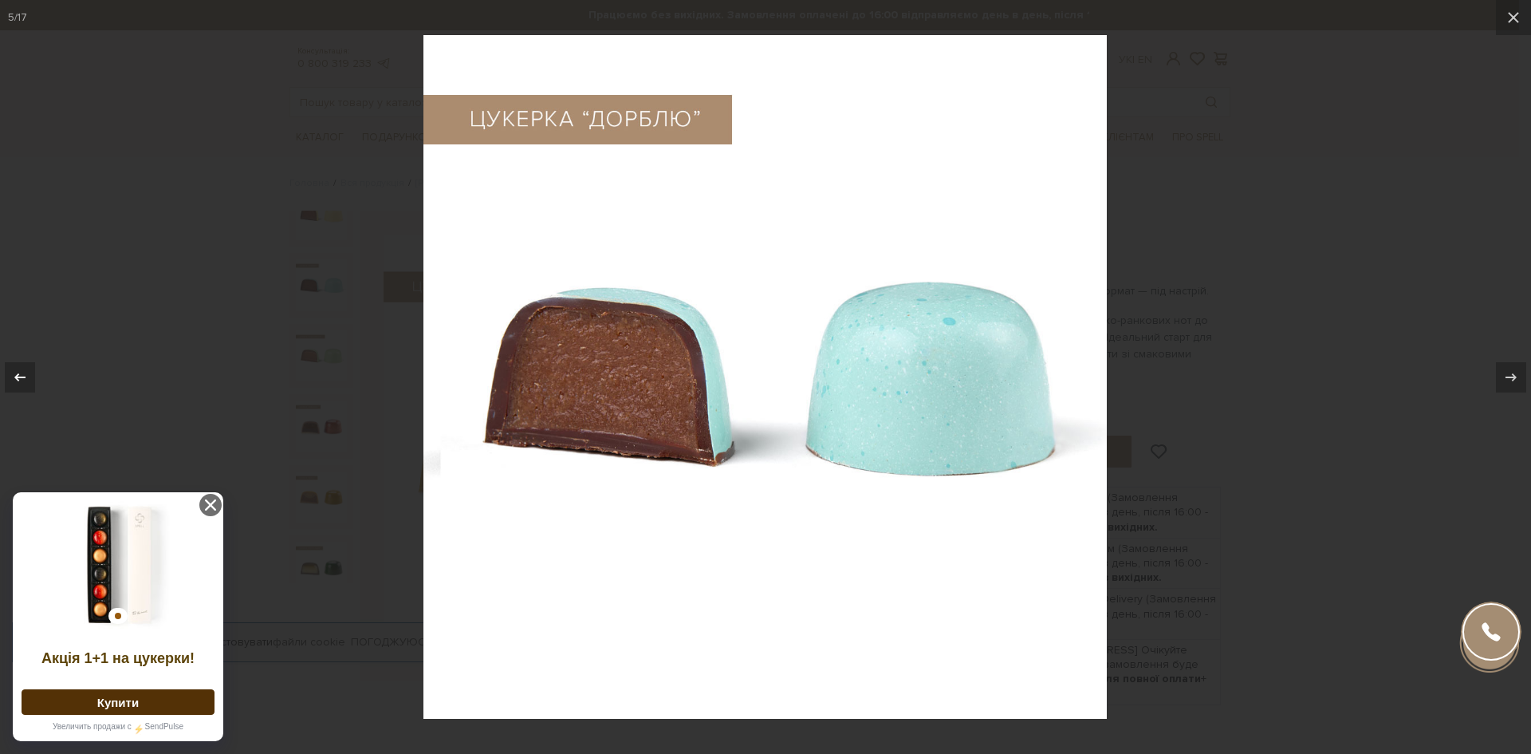
click at [23, 370] on icon at bounding box center [19, 377] width 19 height 19
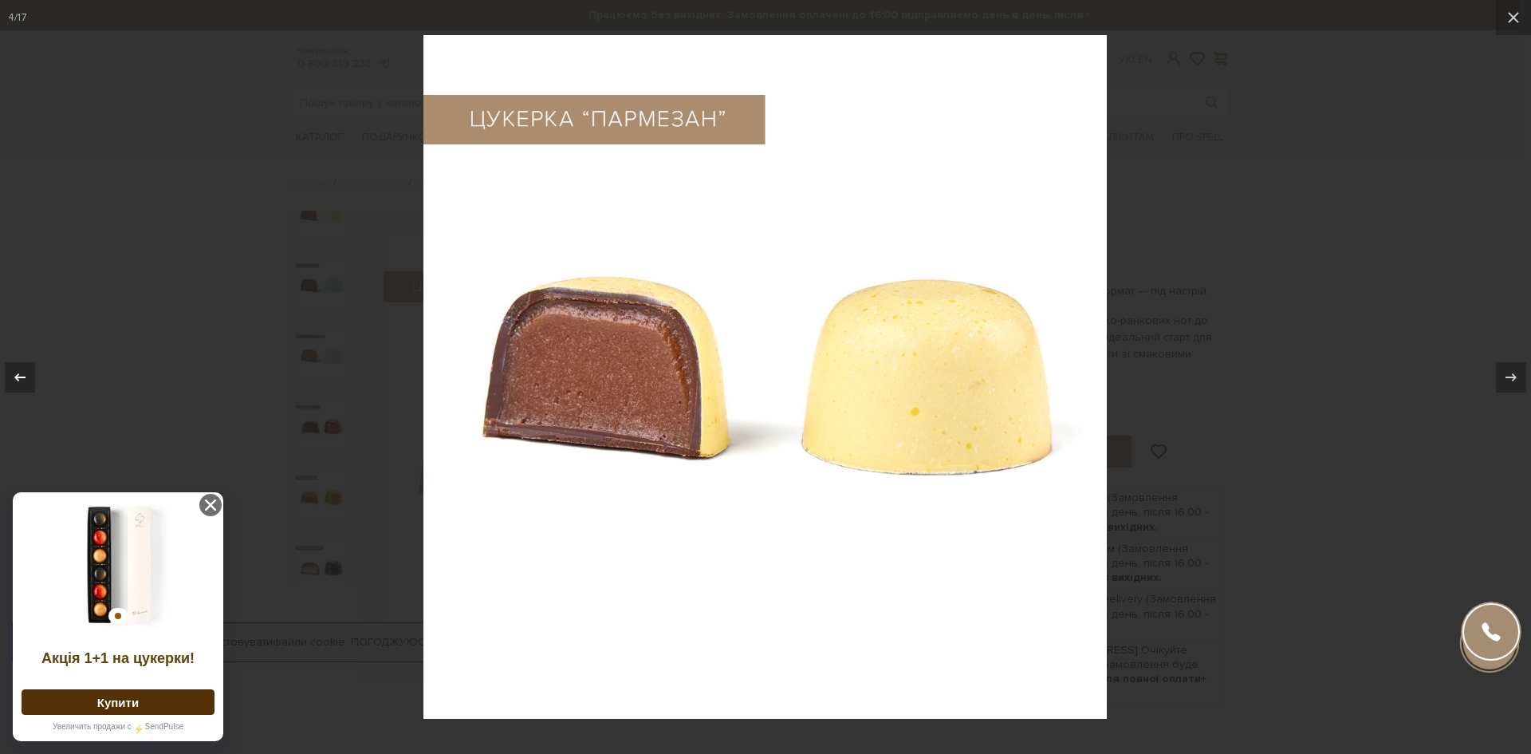
click at [23, 370] on icon at bounding box center [19, 377] width 19 height 19
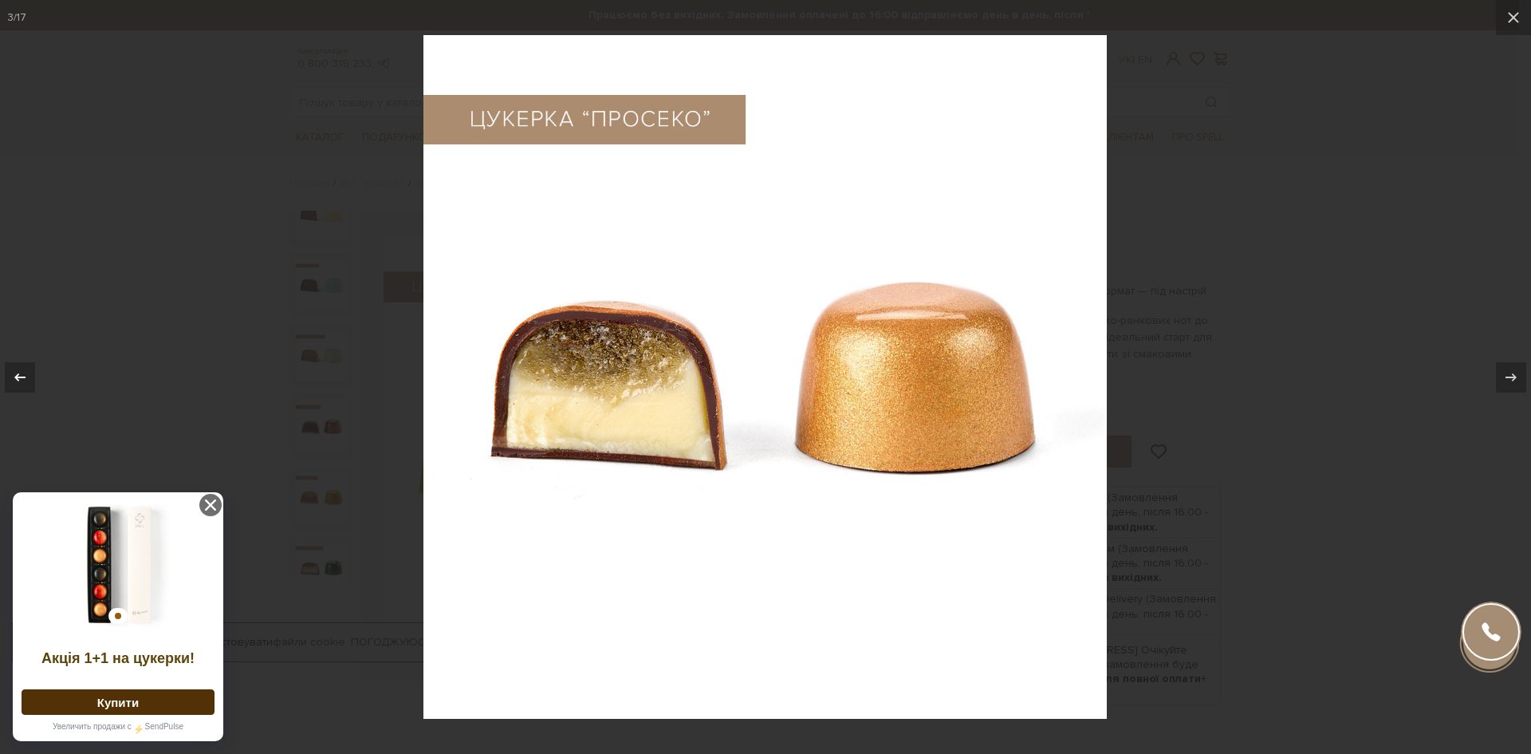
click at [23, 370] on icon at bounding box center [19, 377] width 19 height 19
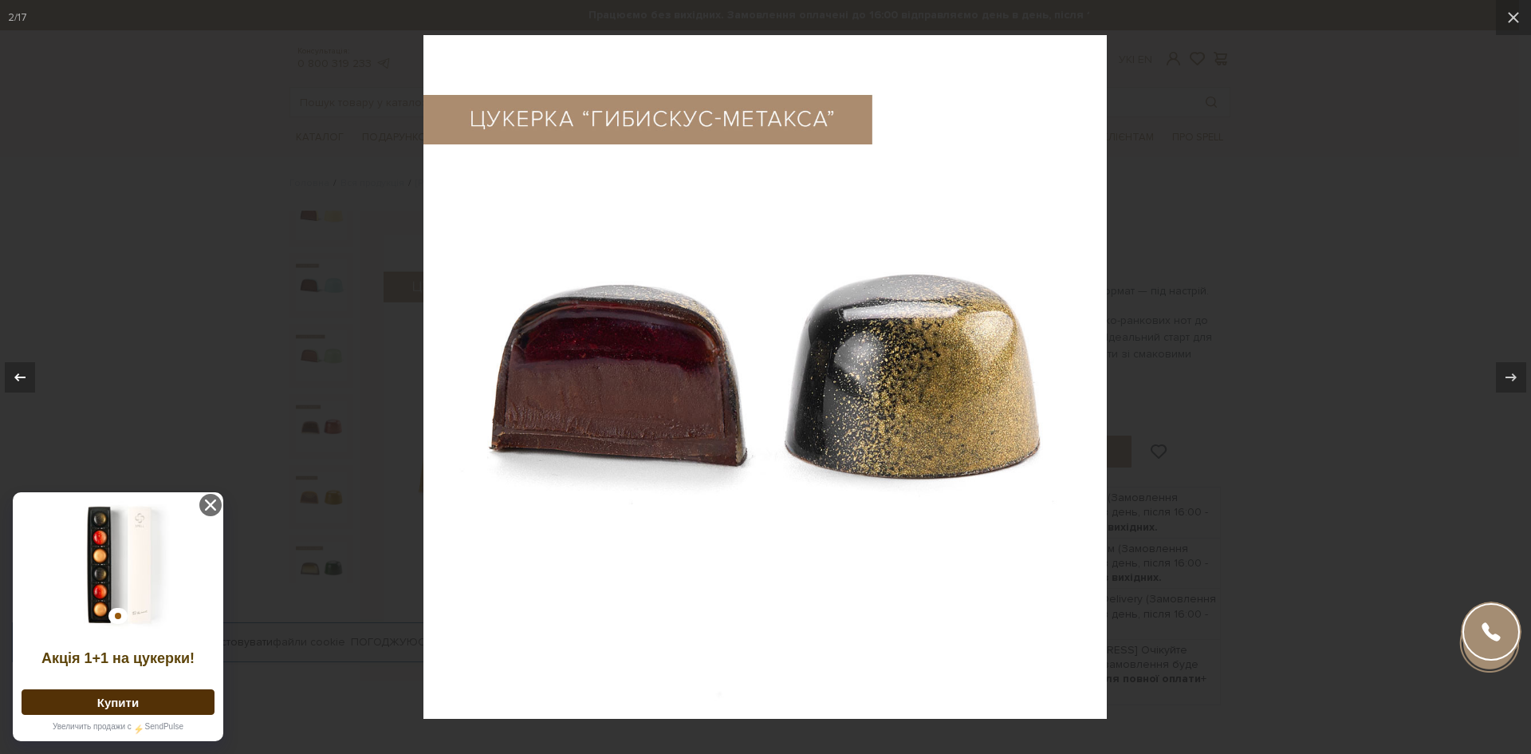
click at [23, 366] on div at bounding box center [20, 377] width 30 height 30
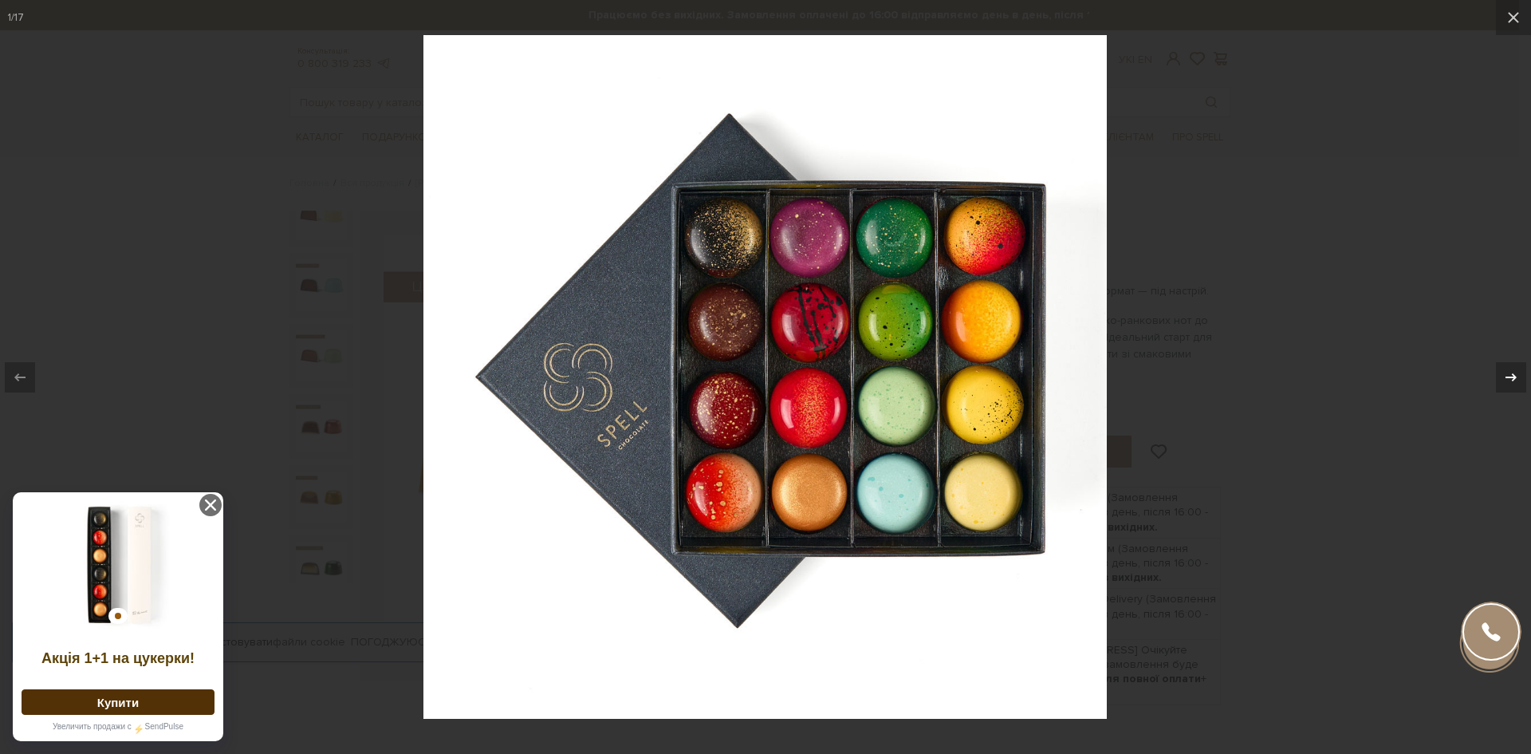
click at [1515, 373] on icon at bounding box center [1511, 377] width 19 height 19
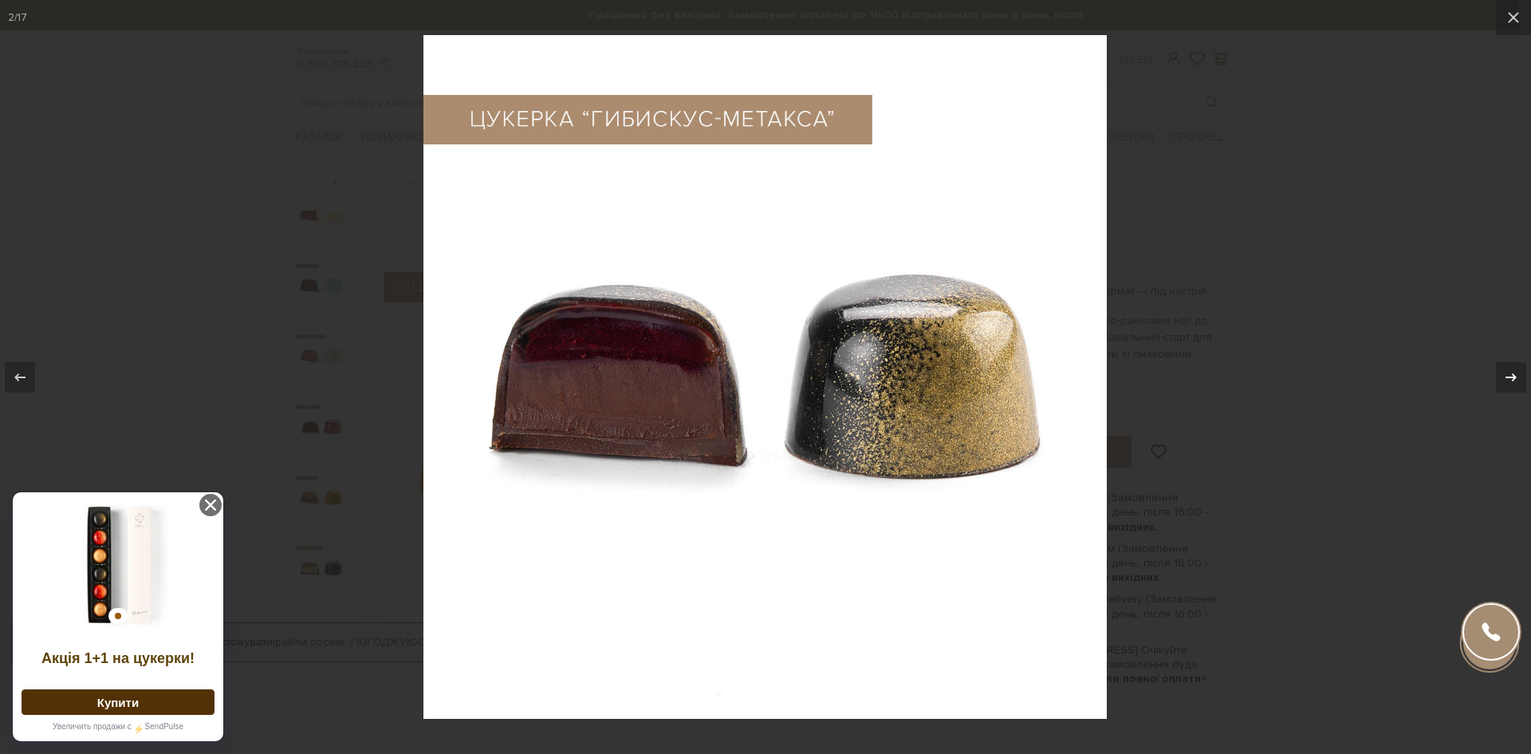
click at [1514, 368] on icon at bounding box center [1511, 377] width 19 height 19
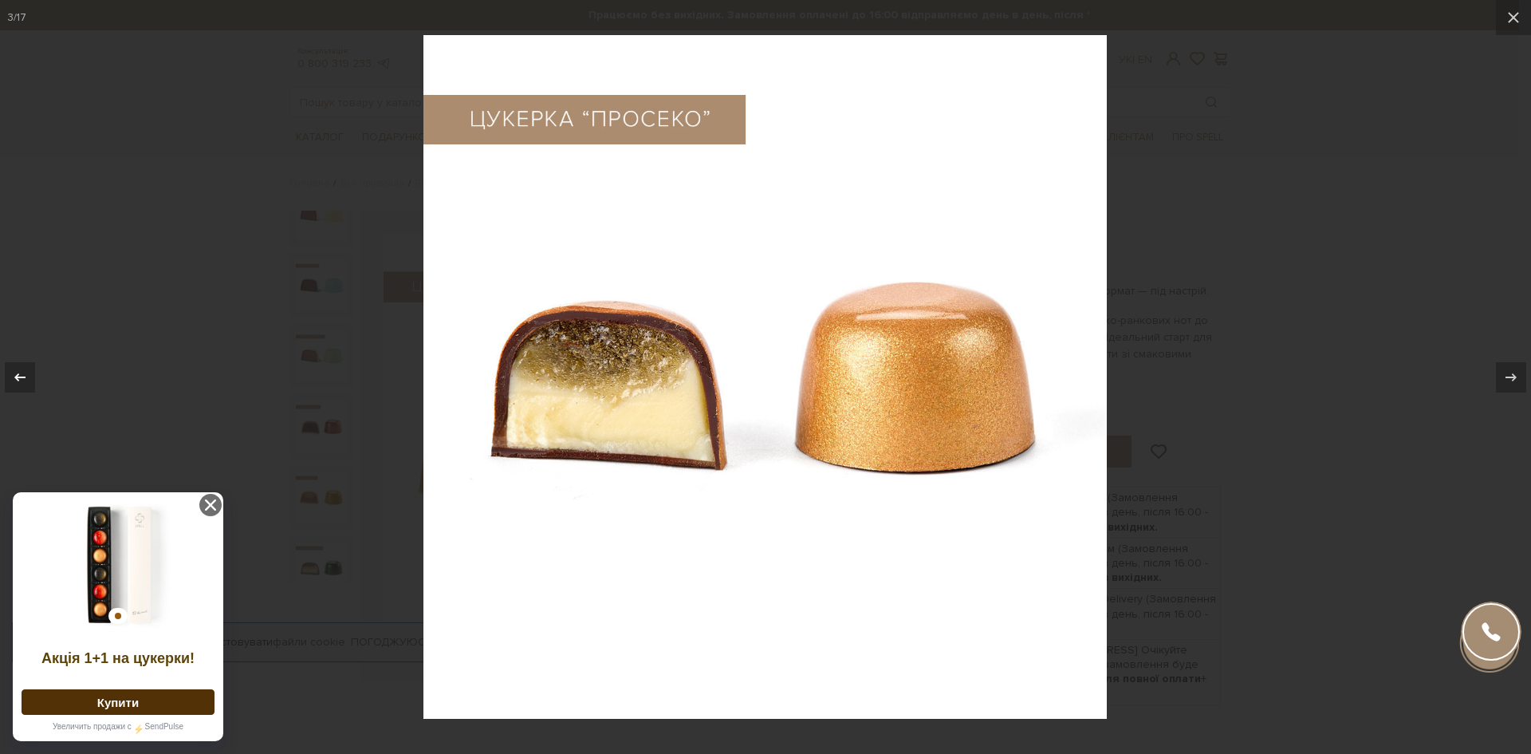
click at [25, 370] on icon at bounding box center [19, 377] width 19 height 19
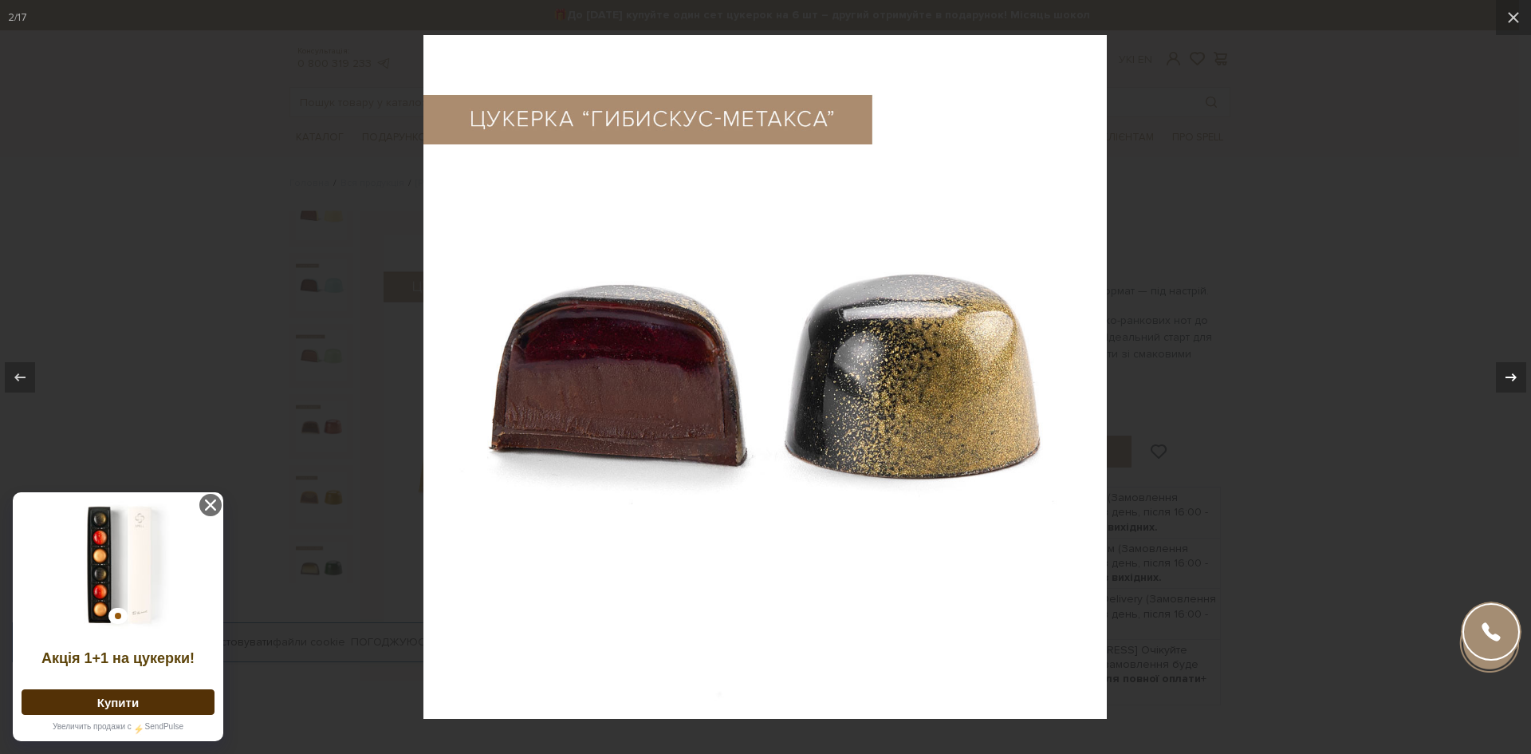
click at [1509, 372] on icon at bounding box center [1511, 377] width 19 height 19
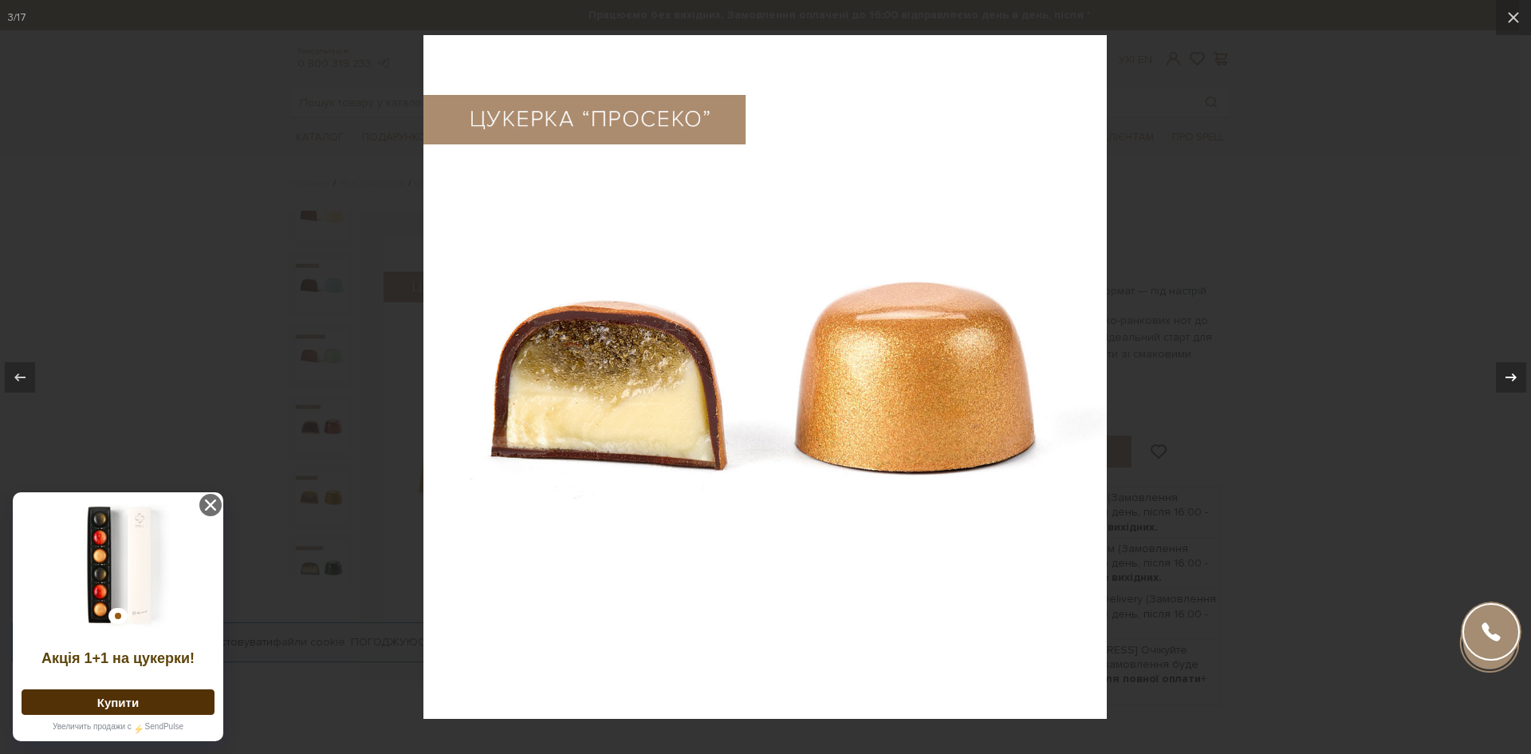
click at [1509, 372] on div "3 / 17" at bounding box center [765, 377] width 1531 height 754
click at [1509, 372] on icon at bounding box center [1511, 377] width 19 height 19
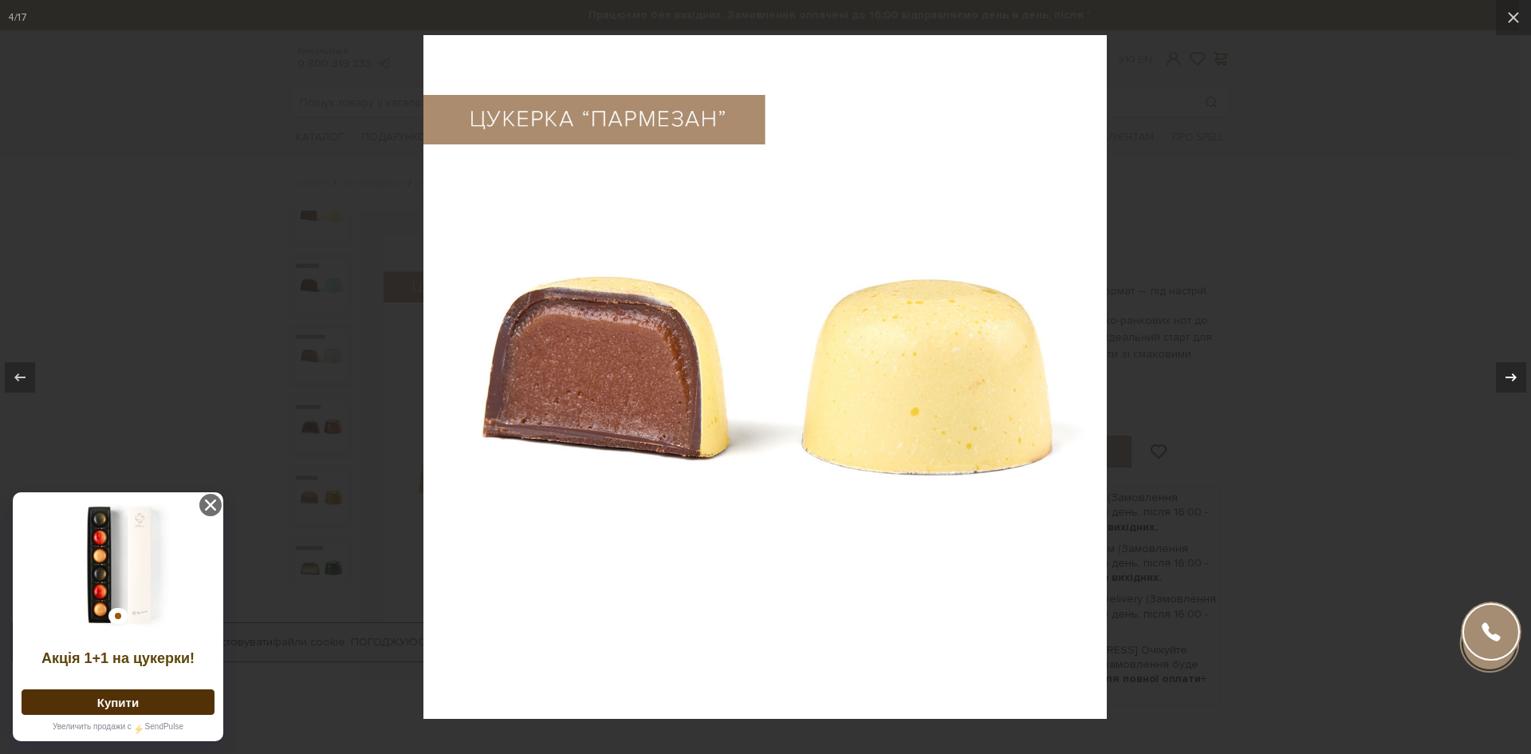
click at [1509, 372] on icon at bounding box center [1511, 377] width 19 height 19
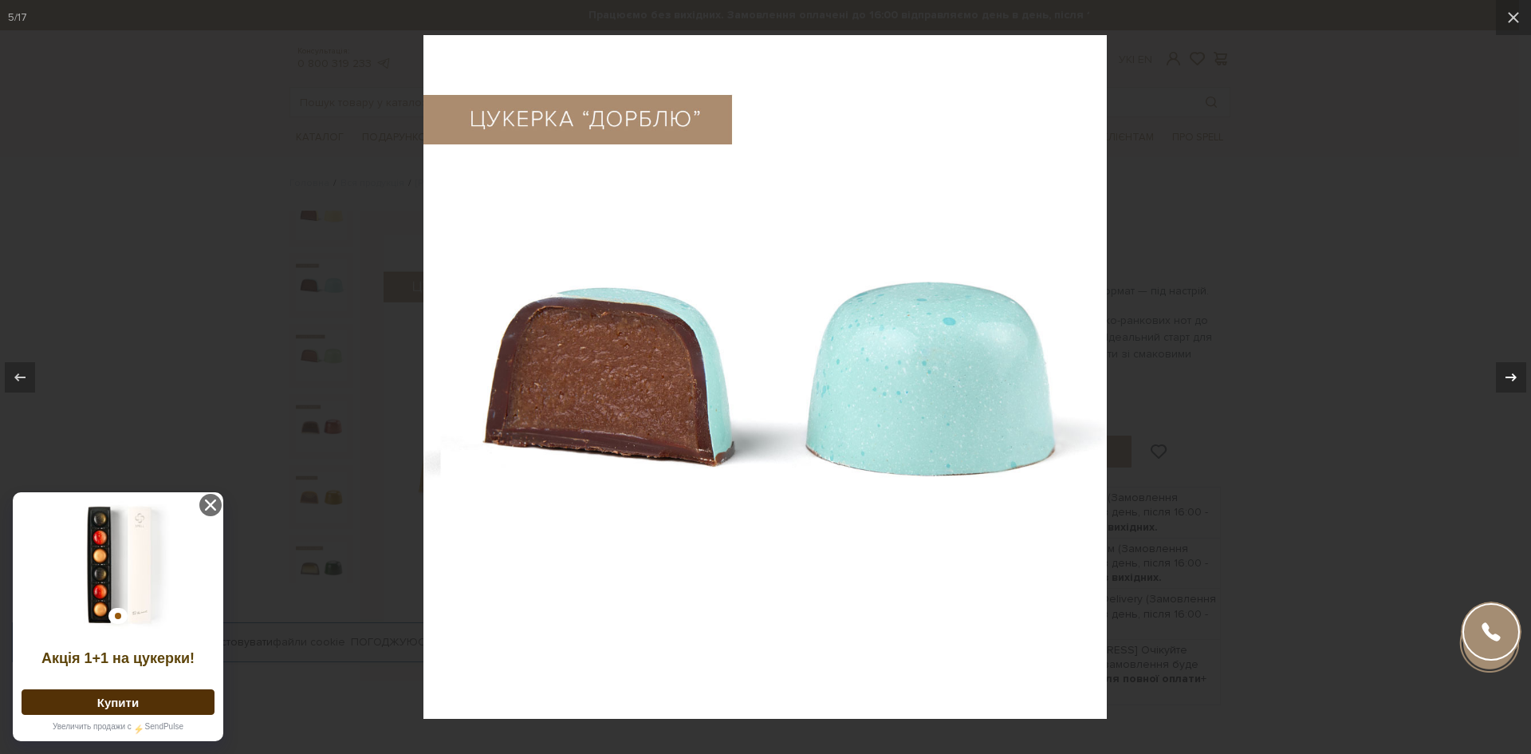
click at [1509, 372] on icon at bounding box center [1511, 377] width 19 height 19
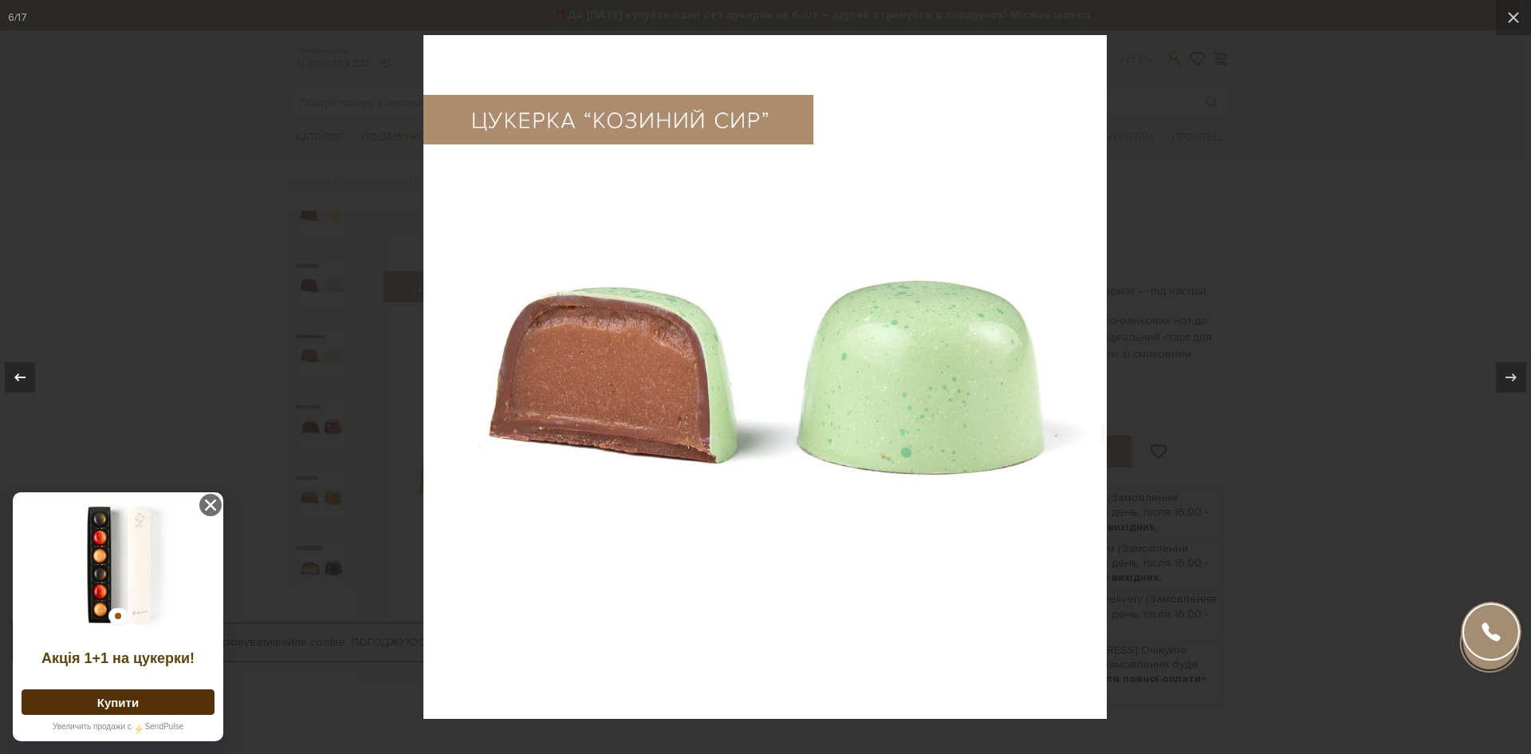
click at [23, 374] on icon at bounding box center [19, 377] width 19 height 19
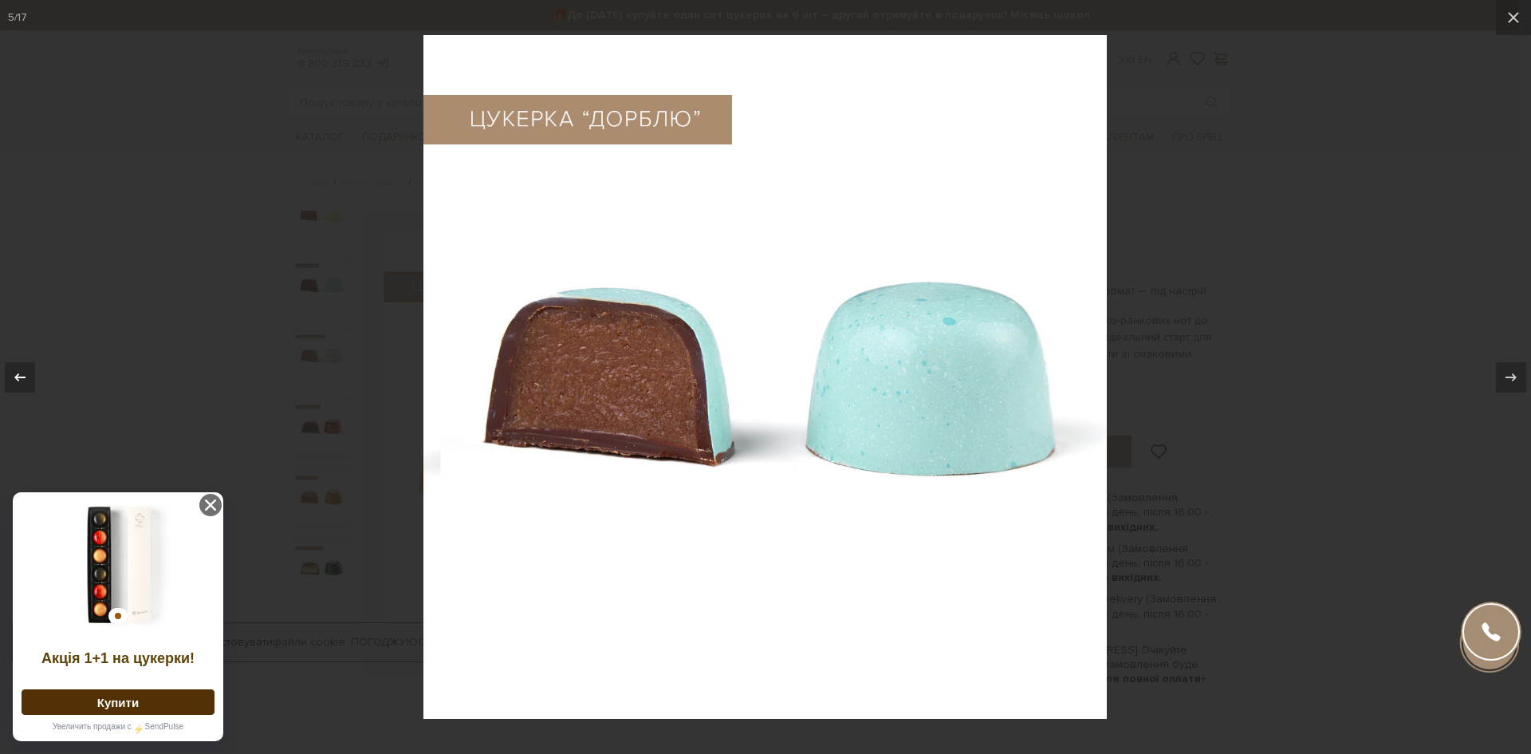
click at [23, 373] on icon at bounding box center [19, 377] width 19 height 19
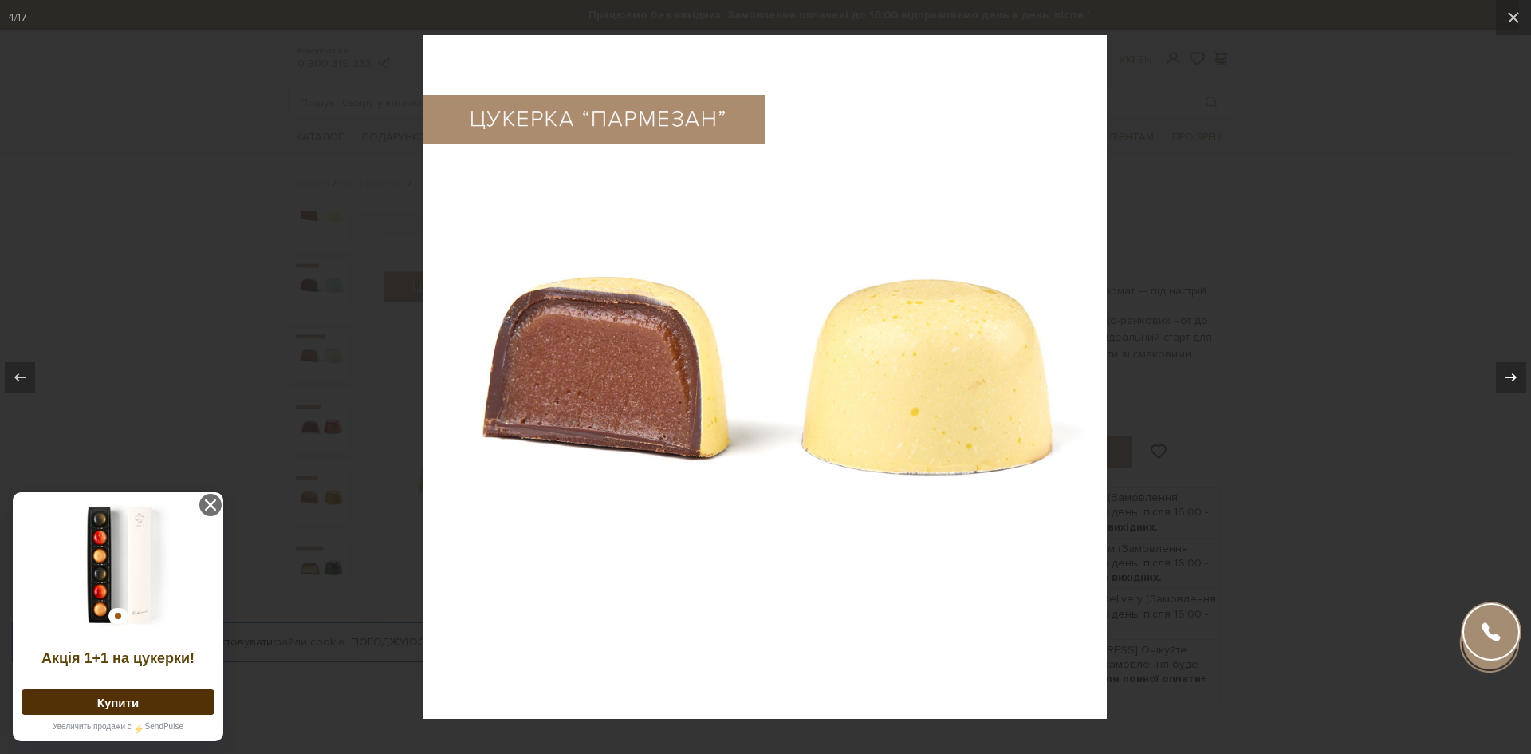
click at [1511, 373] on icon at bounding box center [1511, 377] width 19 height 19
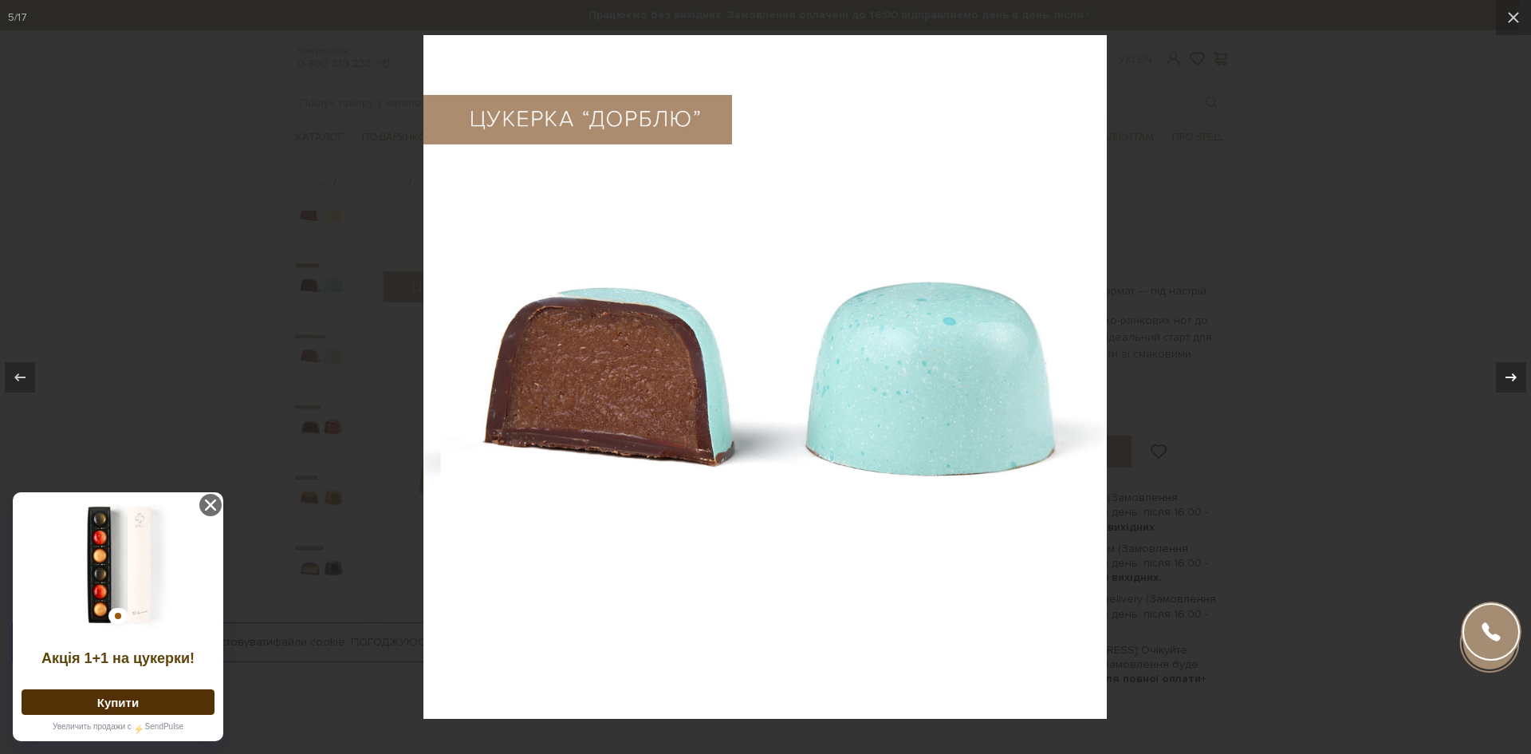
click at [1511, 373] on icon at bounding box center [1511, 377] width 19 height 19
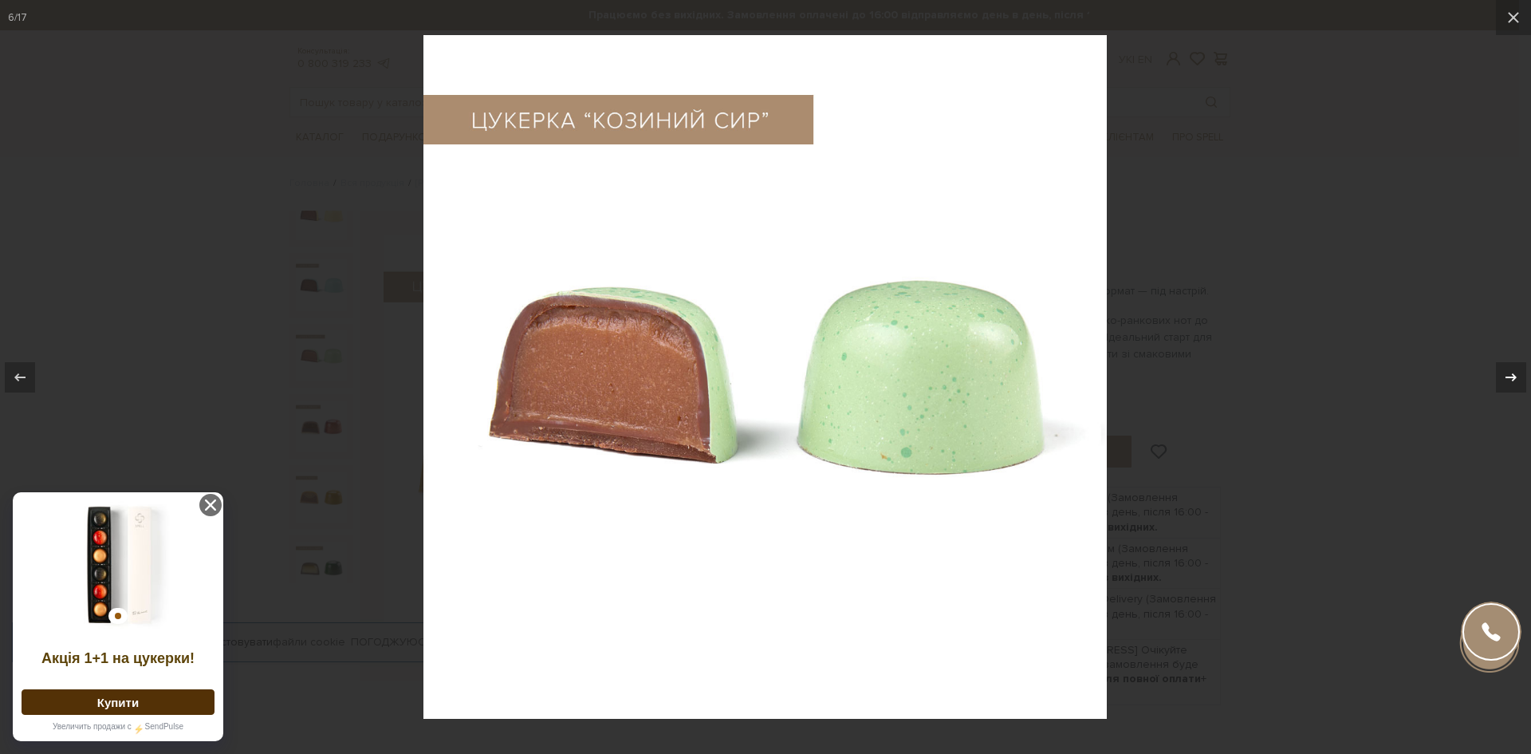
click at [1511, 373] on icon at bounding box center [1511, 377] width 19 height 19
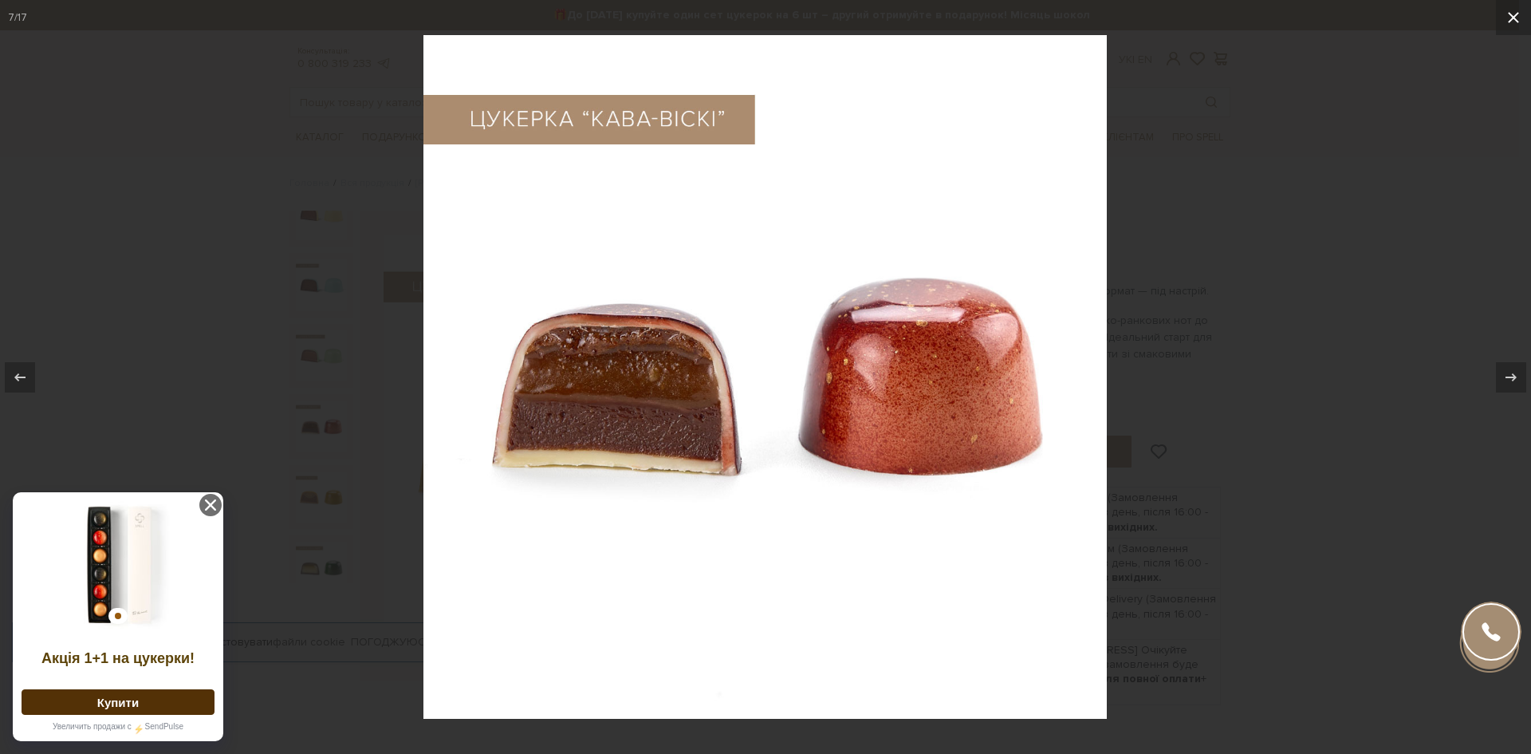
click at [1518, 16] on icon at bounding box center [1513, 17] width 19 height 19
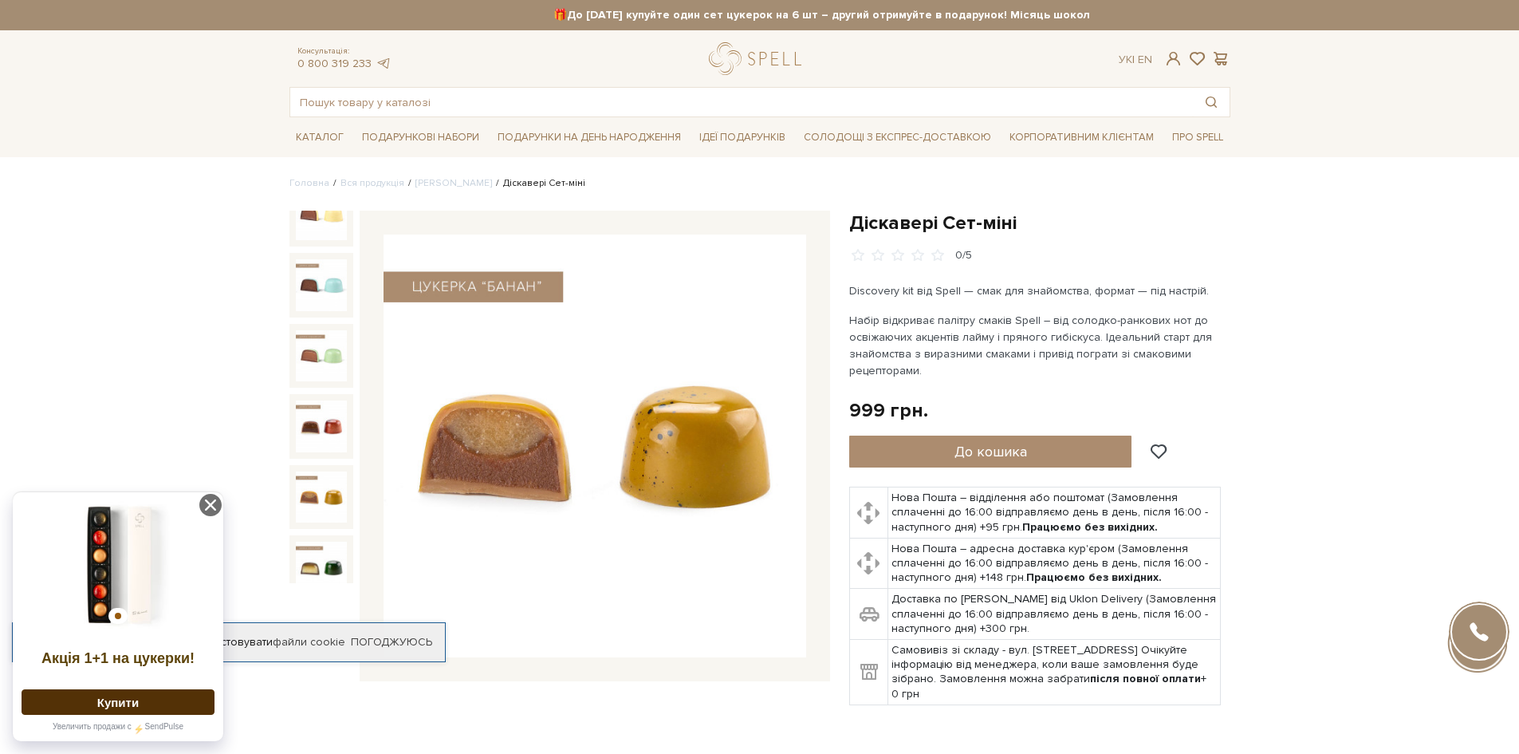
drag, startPoint x: 57, startPoint y: 2, endPoint x: 837, endPoint y: 77, distance: 783.5
click at [837, 78] on div "Консультація: 0 800 319 233 Ук | En | #Колекція до Дня Народження #подарунок #н…" at bounding box center [760, 79] width 960 height 75
